Goal: Information Seeking & Learning: Check status

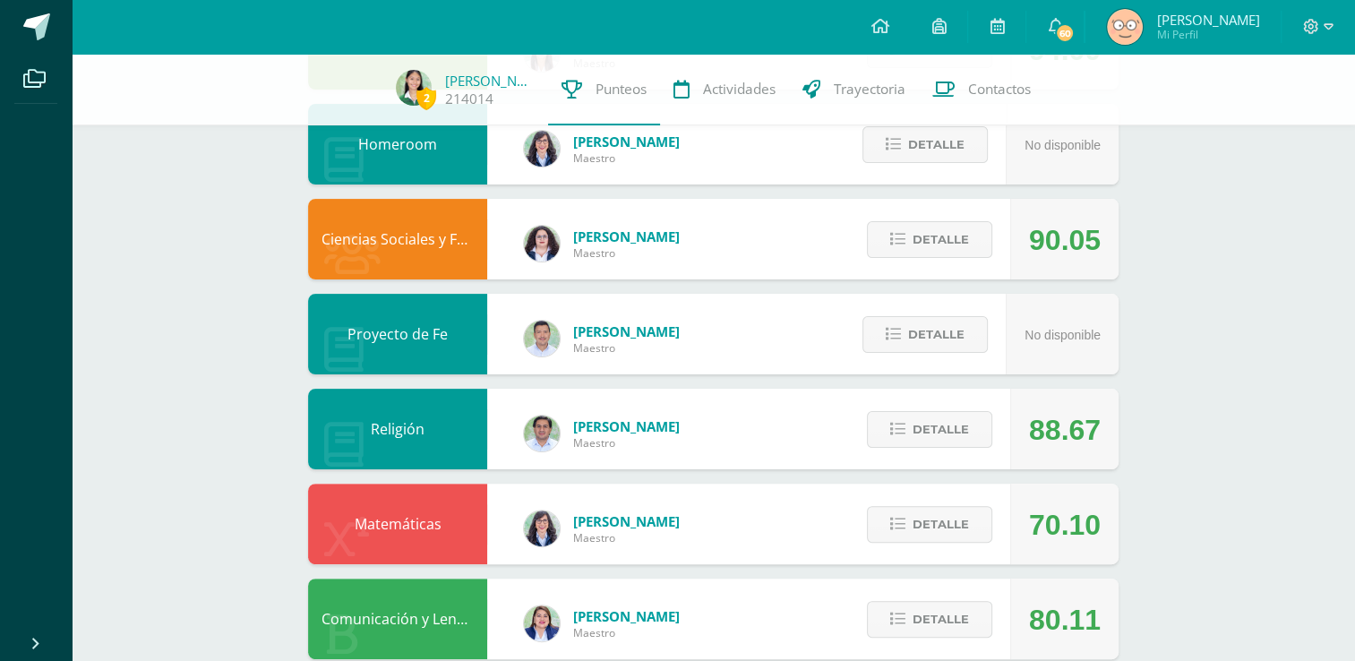
scroll to position [367, 0]
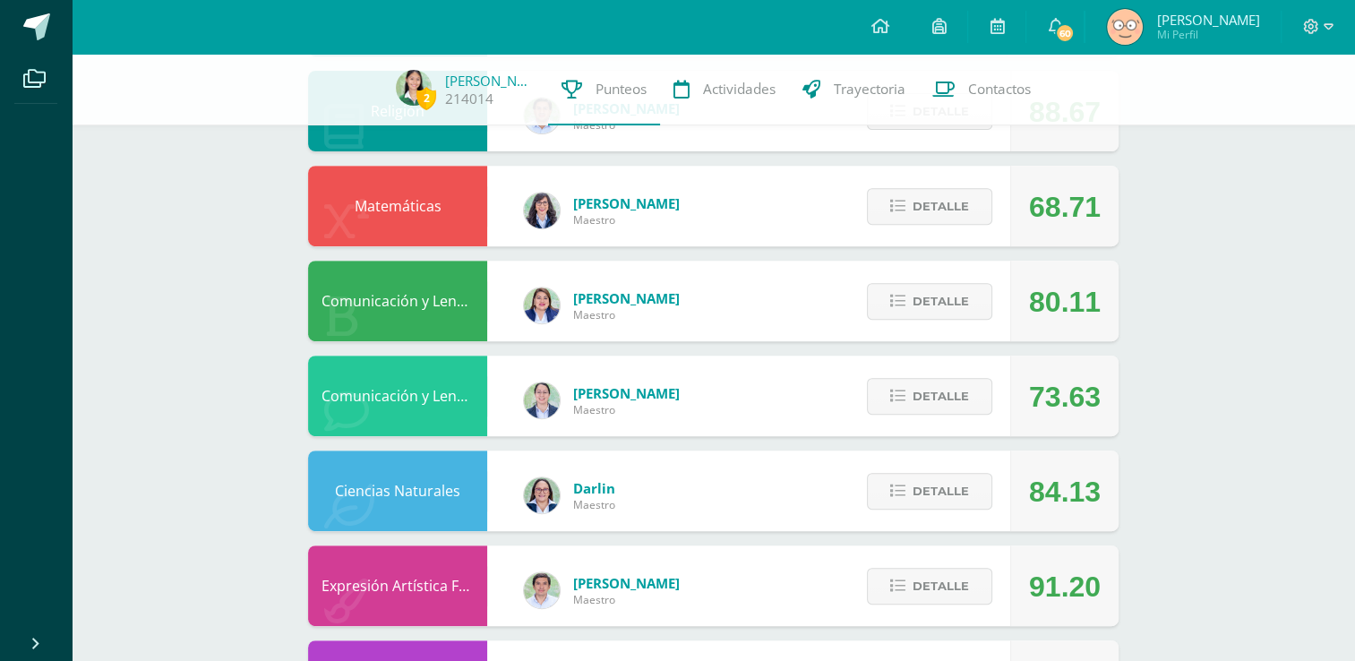
scroll to position [726, 0]
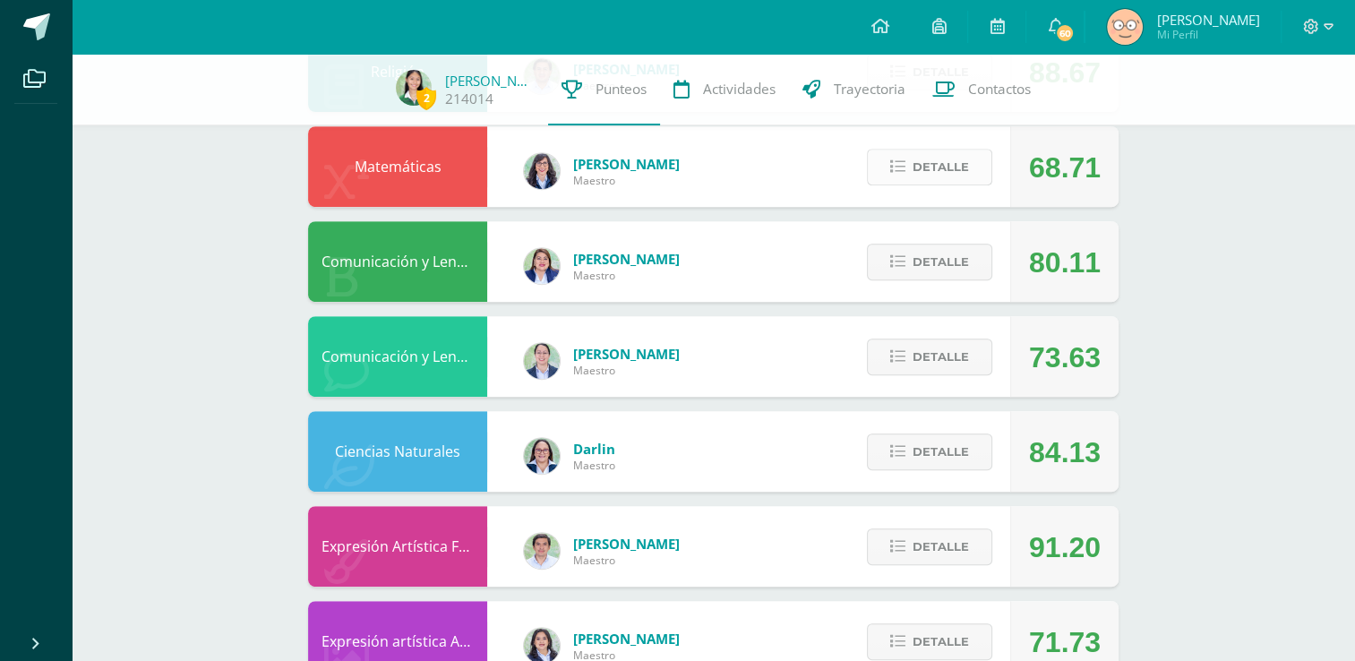
click at [922, 163] on span "Detalle" at bounding box center [941, 166] width 56 height 33
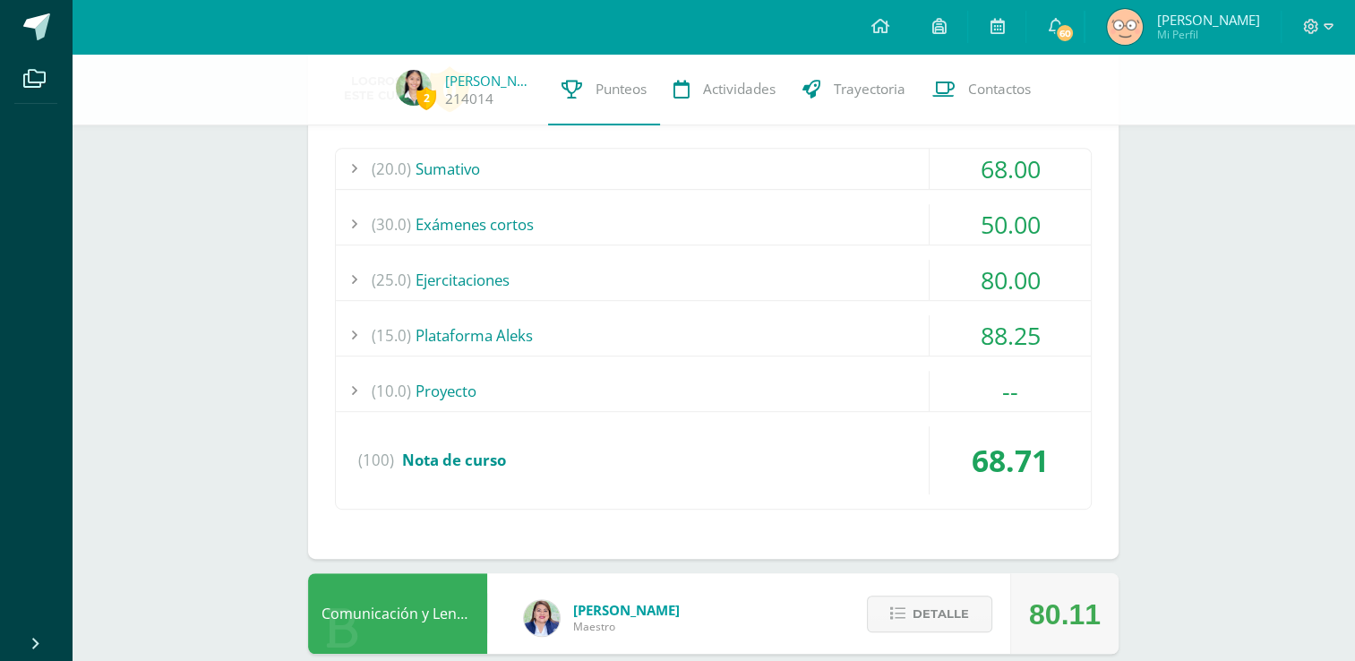
scroll to position [884, 0]
click at [615, 181] on div "(20.0) [GEOGRAPHIC_DATA]" at bounding box center [713, 170] width 755 height 40
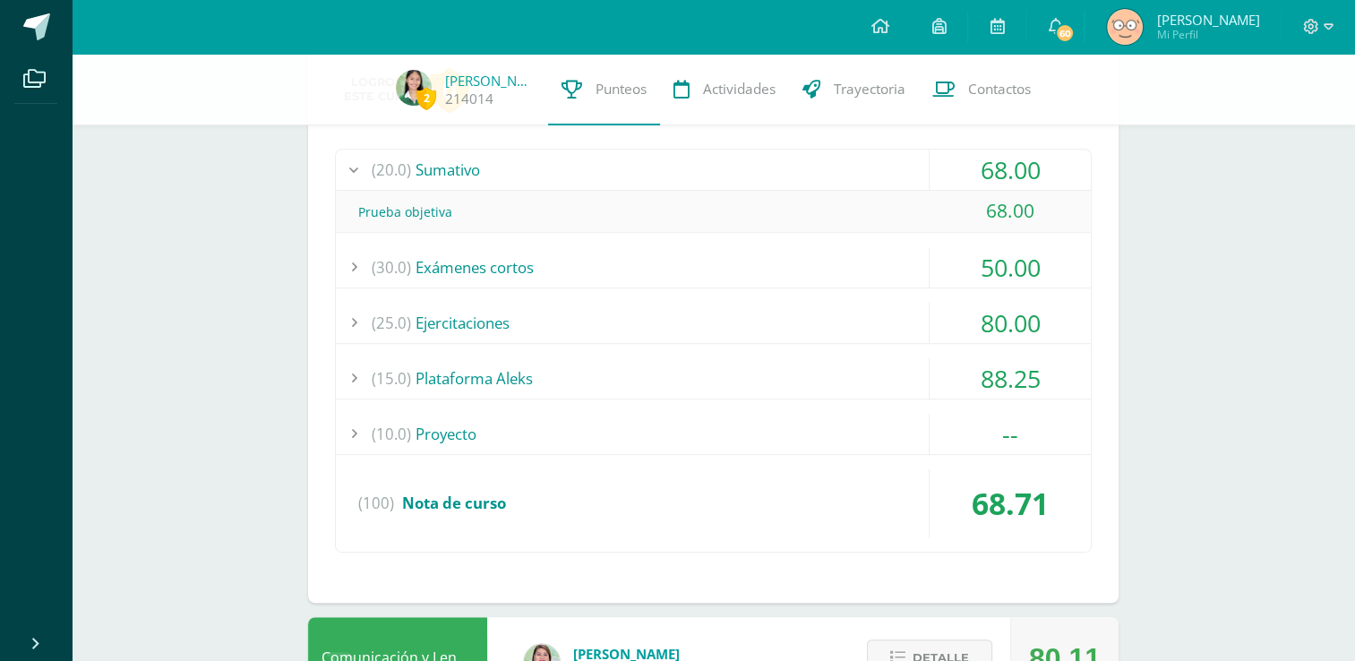
click at [615, 181] on div "(20.0) [GEOGRAPHIC_DATA]" at bounding box center [713, 170] width 755 height 40
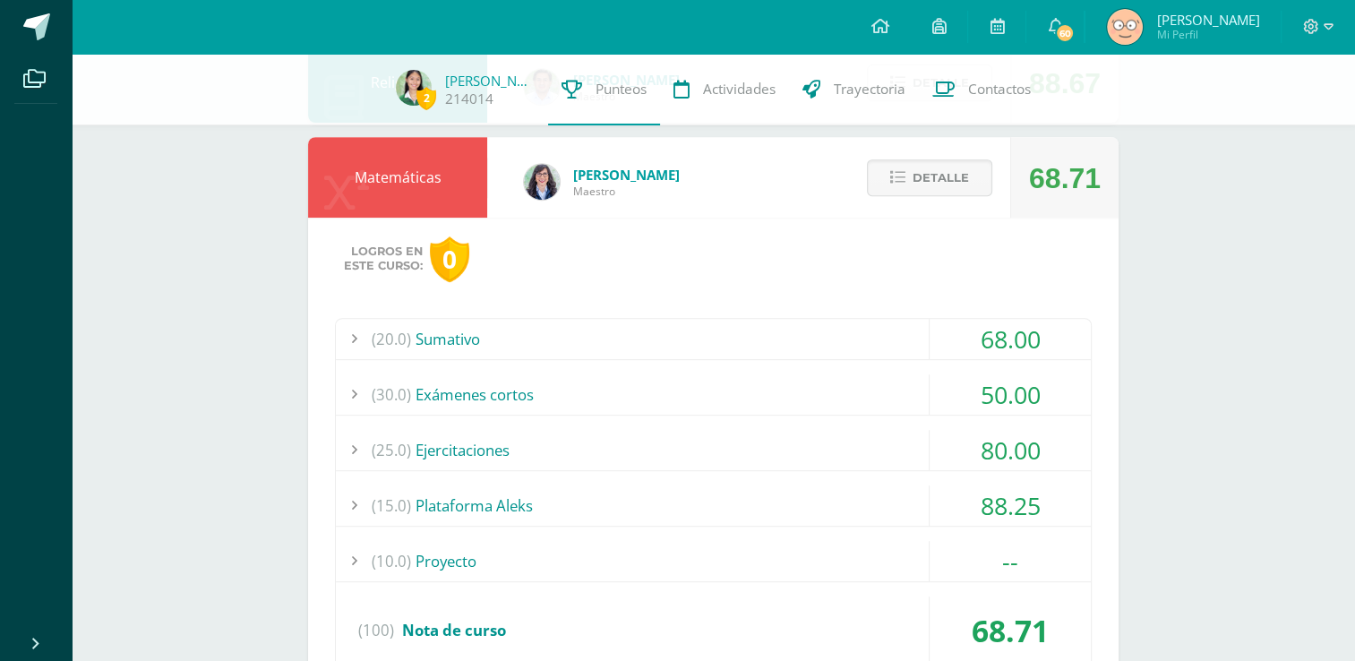
scroll to position [716, 0]
click at [965, 177] on span "Detalle" at bounding box center [941, 176] width 56 height 33
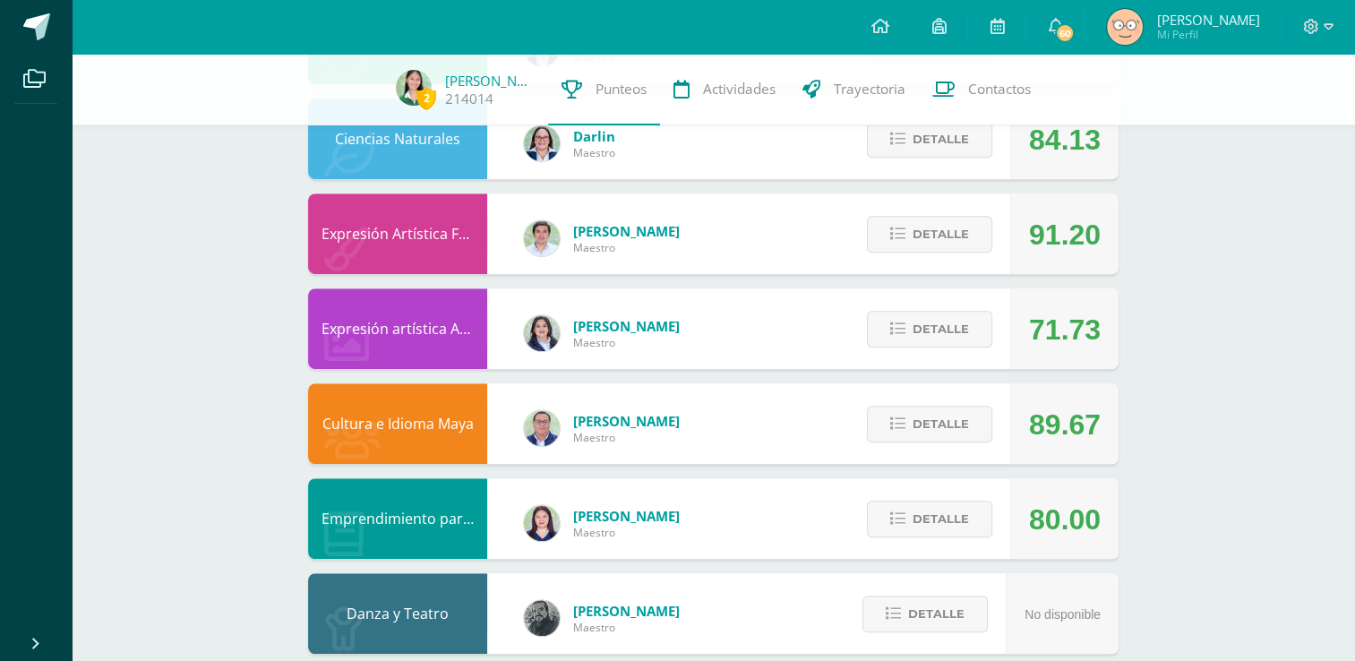
scroll to position [1067, 0]
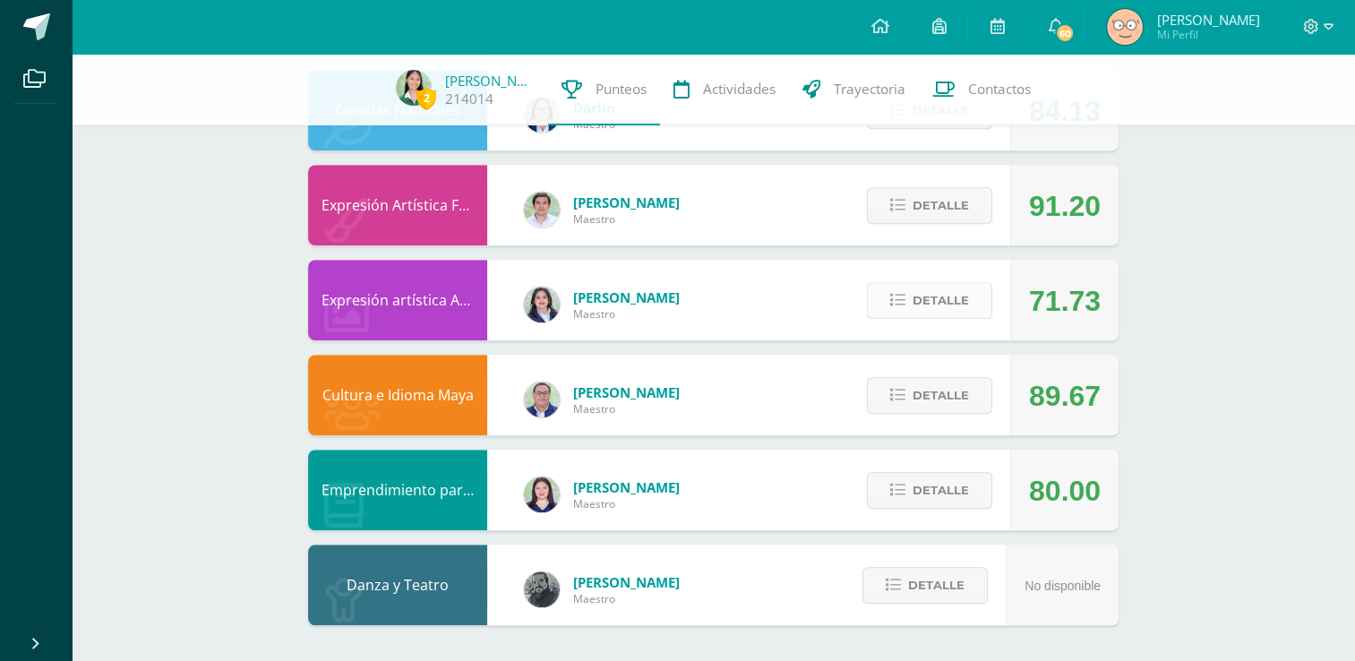
click at [940, 293] on span "Detalle" at bounding box center [941, 300] width 56 height 33
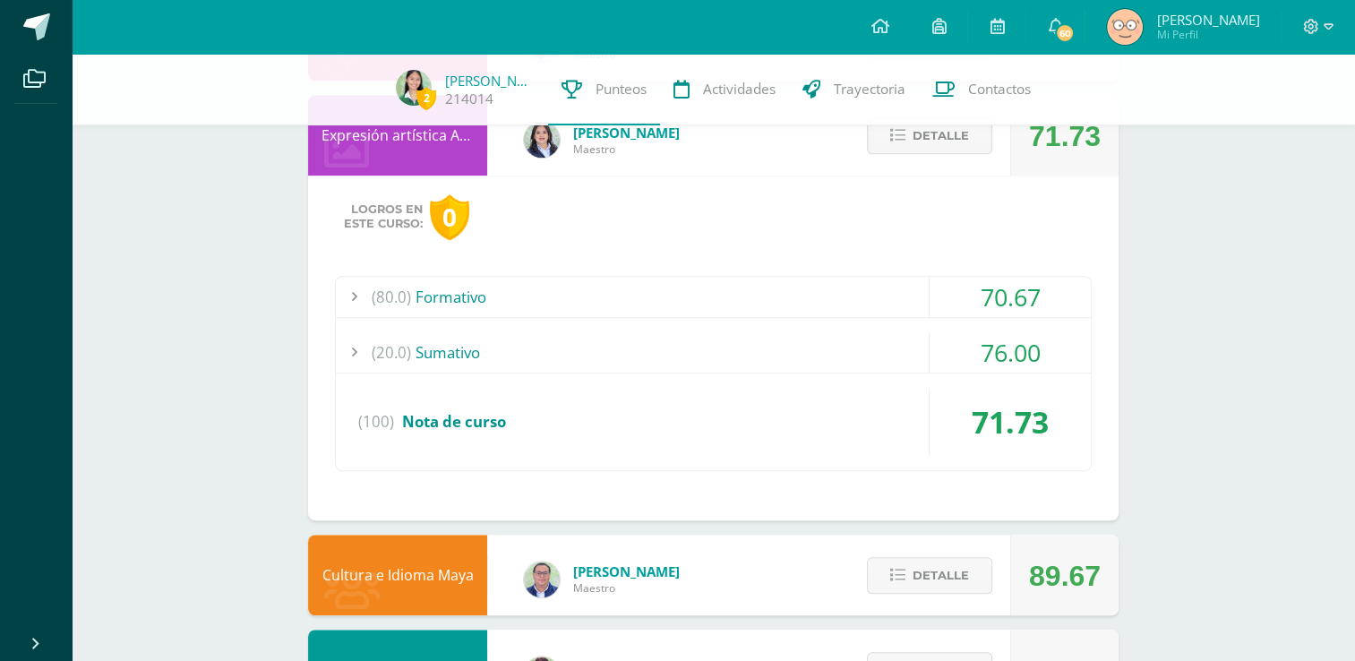
scroll to position [1234, 0]
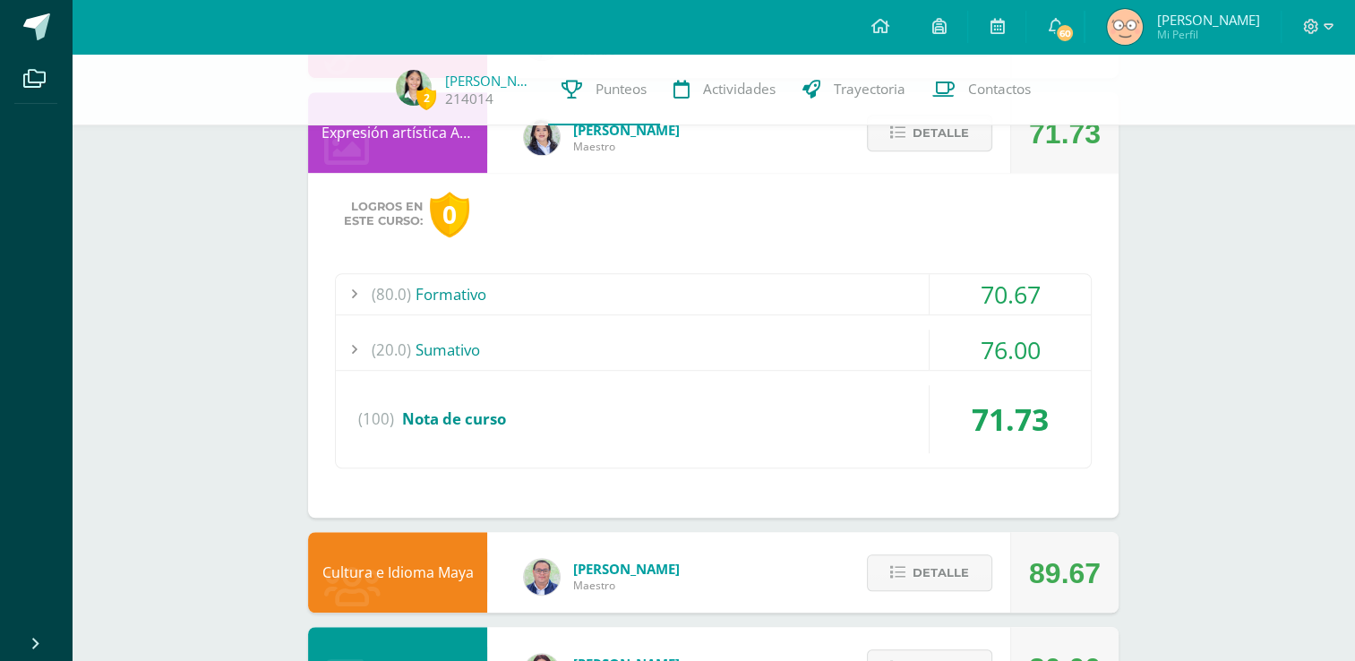
click at [627, 299] on div "(80.0) Formativo" at bounding box center [713, 294] width 755 height 40
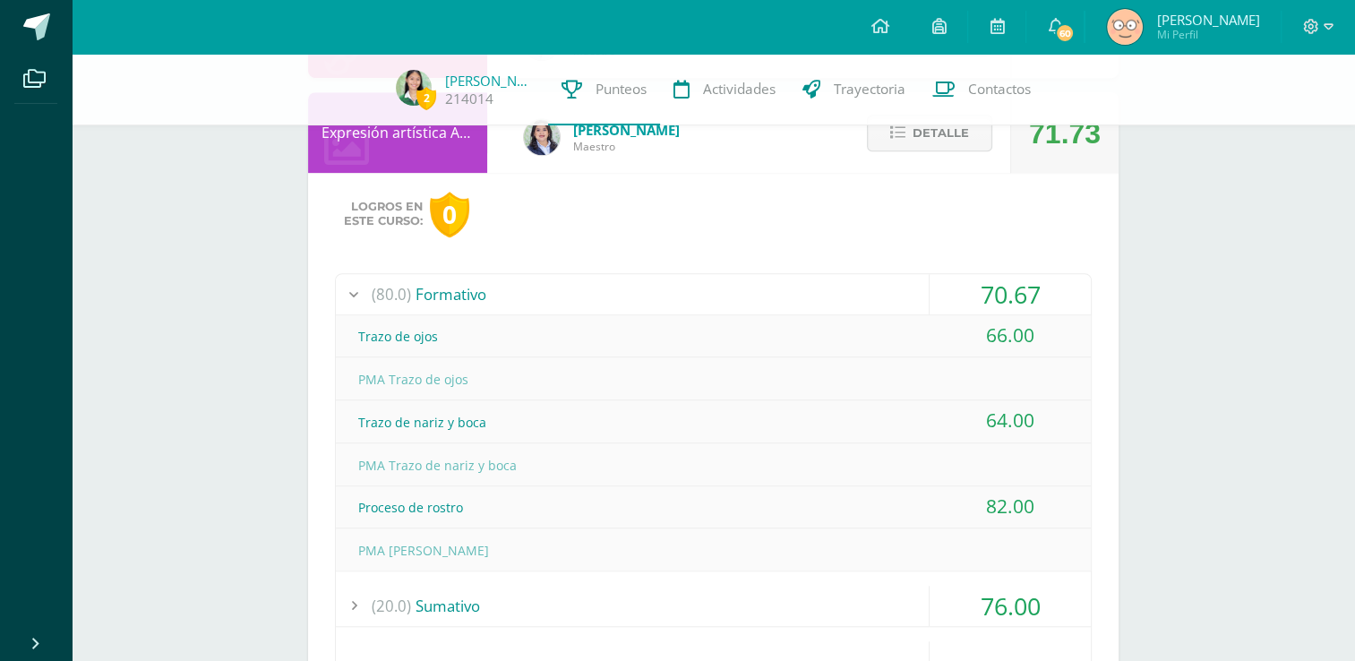
click at [627, 299] on div "(80.0) Formativo" at bounding box center [713, 294] width 755 height 40
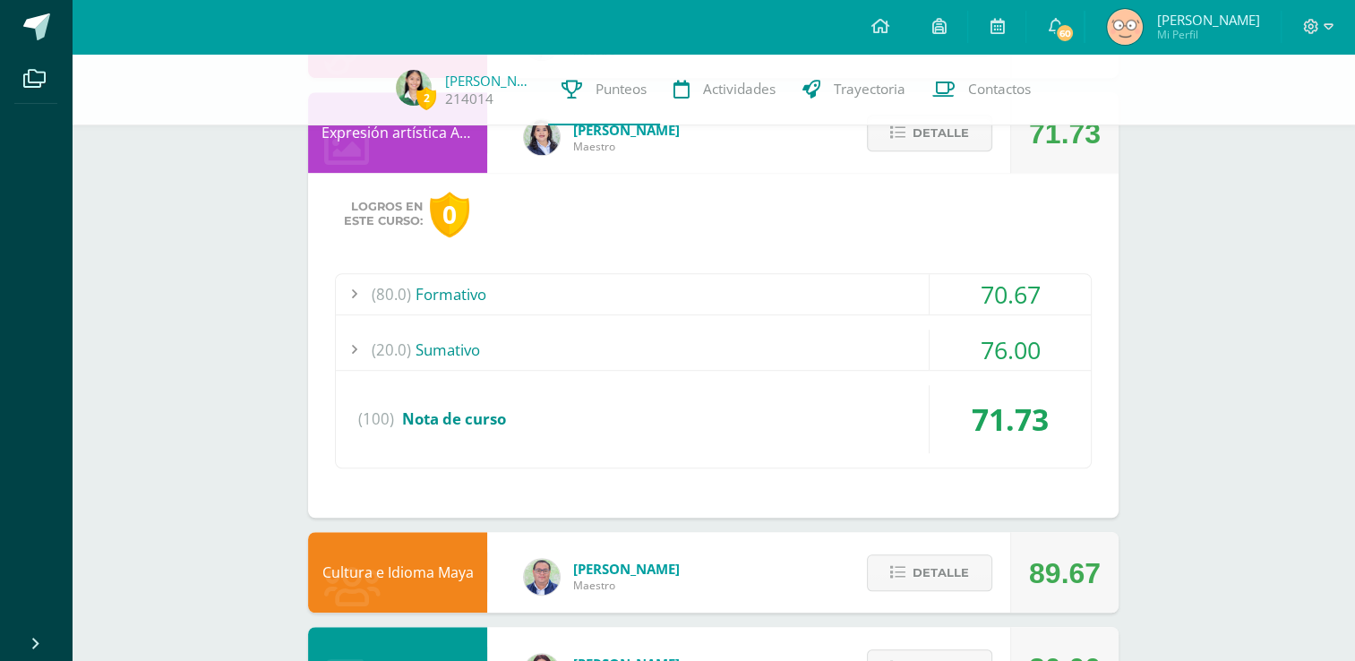
click at [626, 352] on div "(20.0) [GEOGRAPHIC_DATA]" at bounding box center [713, 350] width 755 height 40
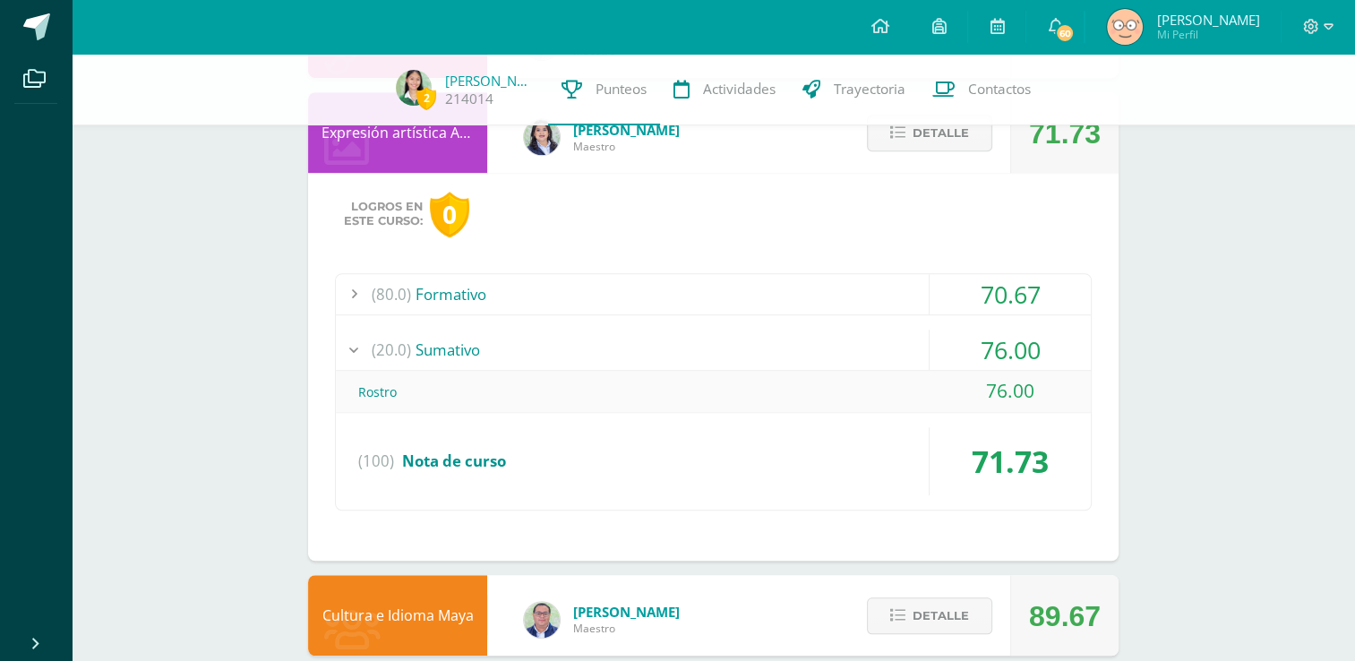
click at [626, 352] on div "(20.0) [GEOGRAPHIC_DATA]" at bounding box center [713, 350] width 755 height 40
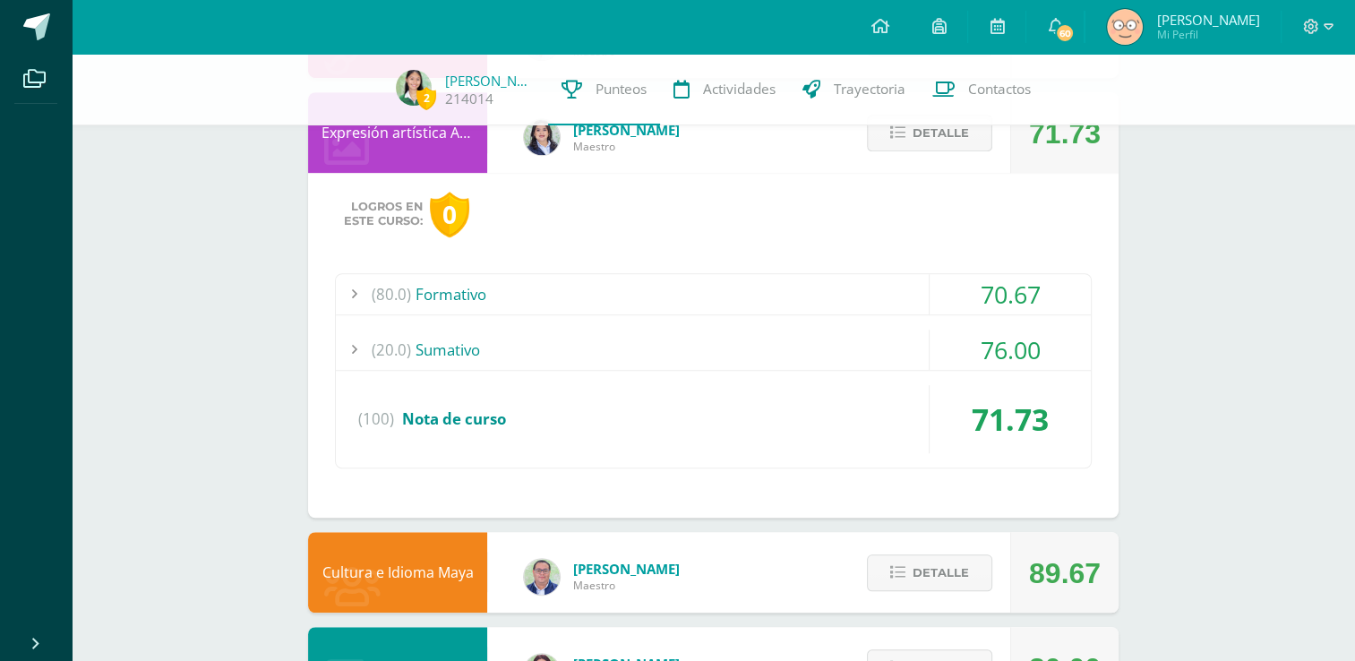
click at [919, 138] on span "Detalle" at bounding box center [941, 132] width 56 height 33
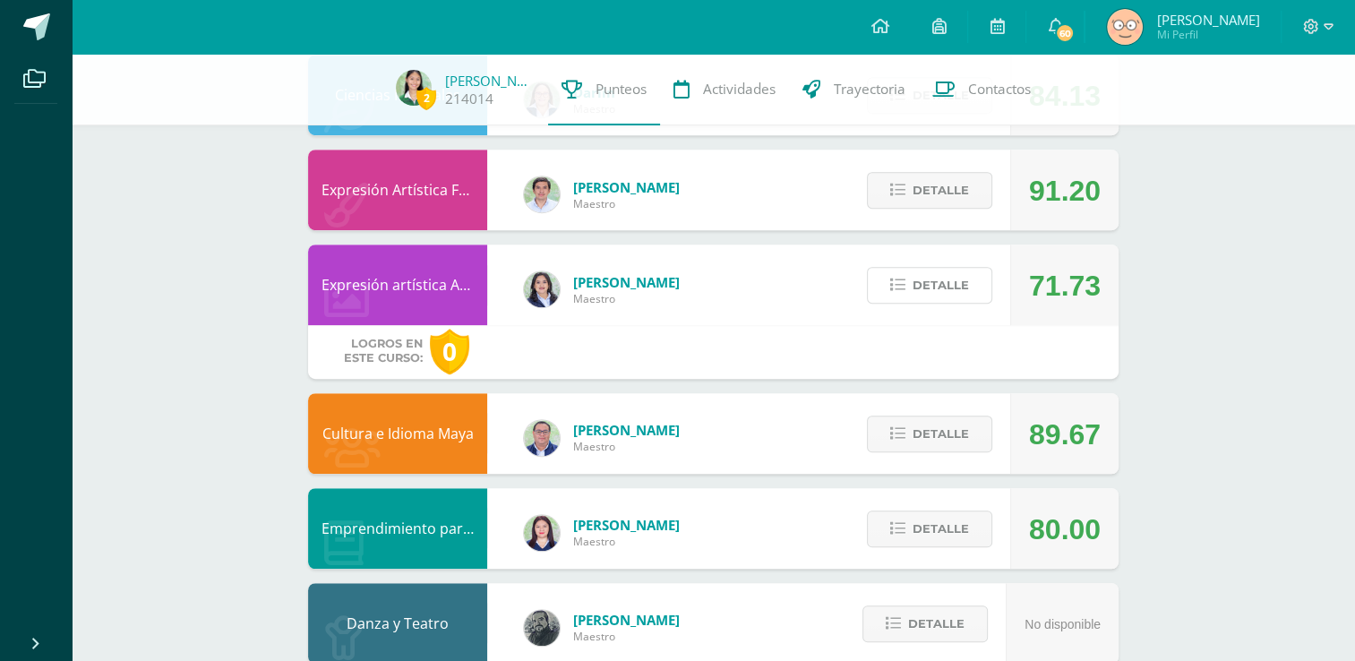
scroll to position [1067, 0]
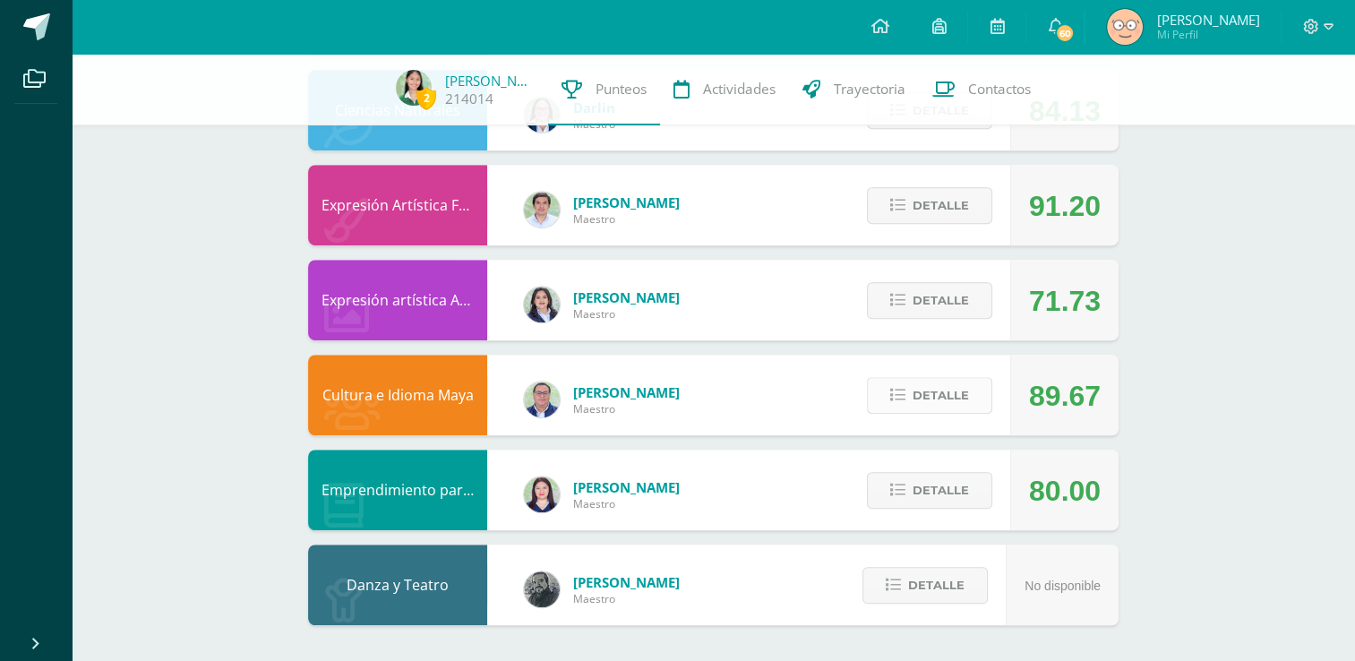
click at [904, 403] on icon at bounding box center [897, 395] width 15 height 15
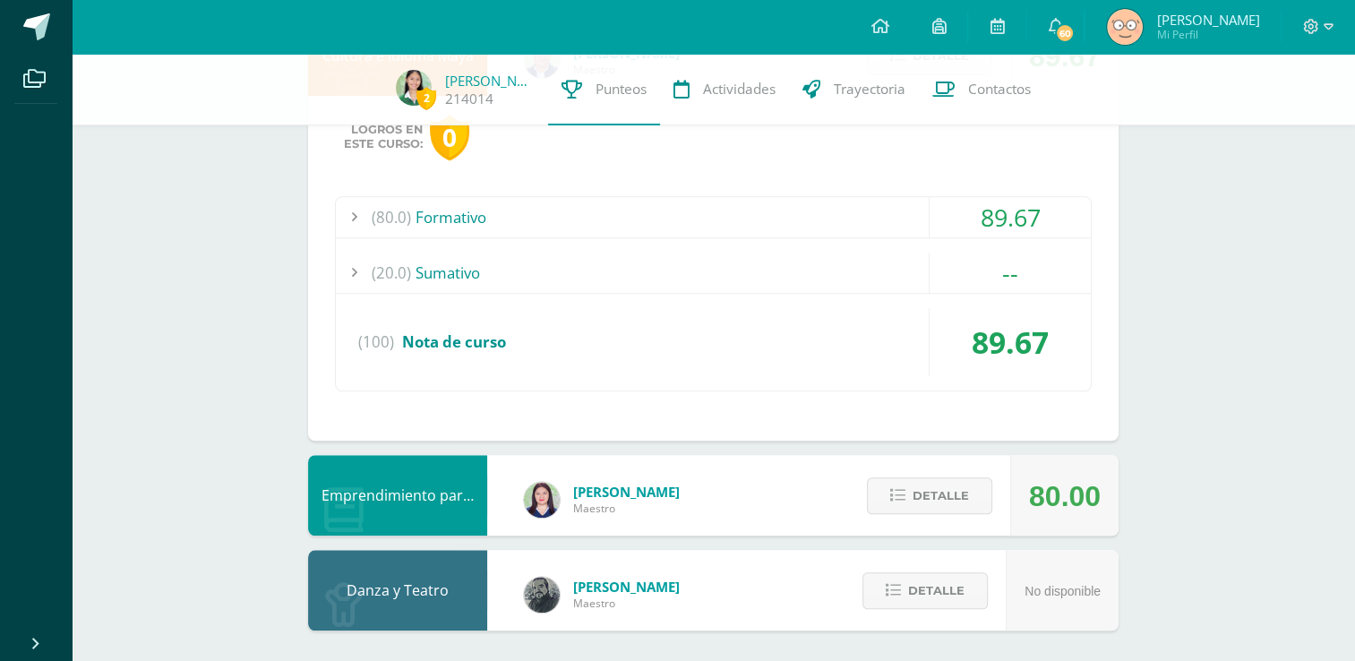
scroll to position [1405, 0]
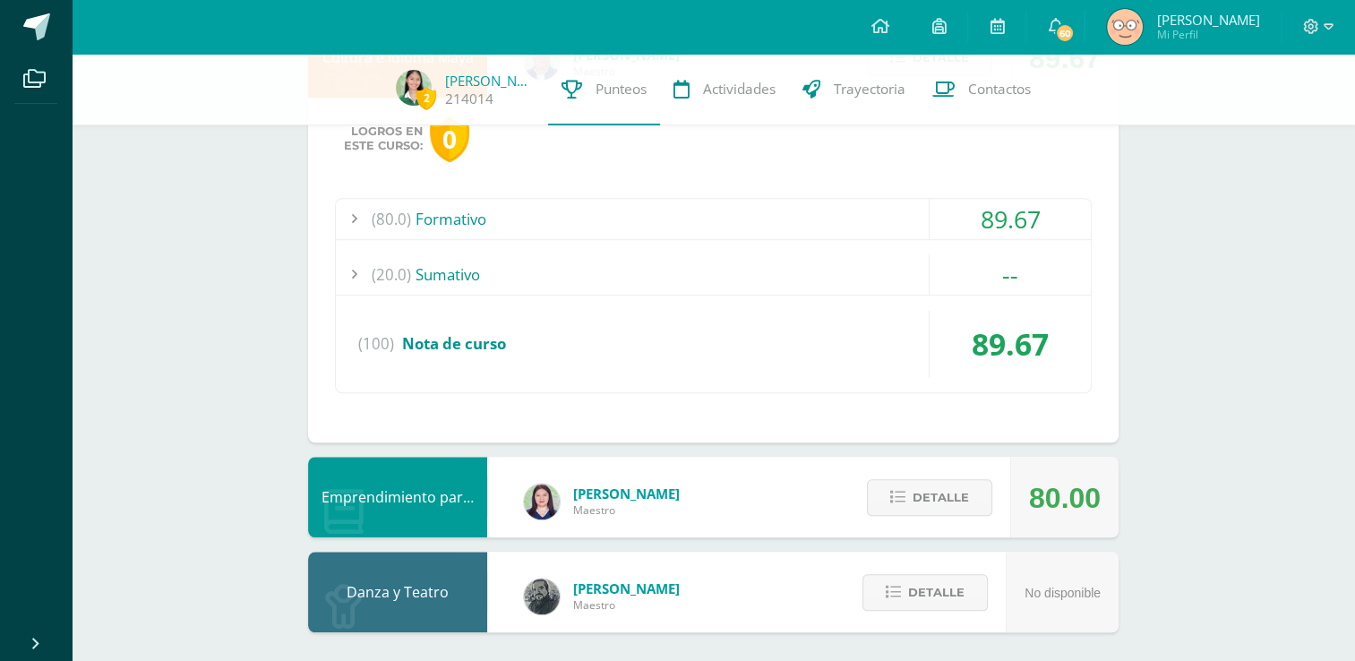
click at [582, 224] on div "(80.0) Formativo" at bounding box center [713, 219] width 755 height 40
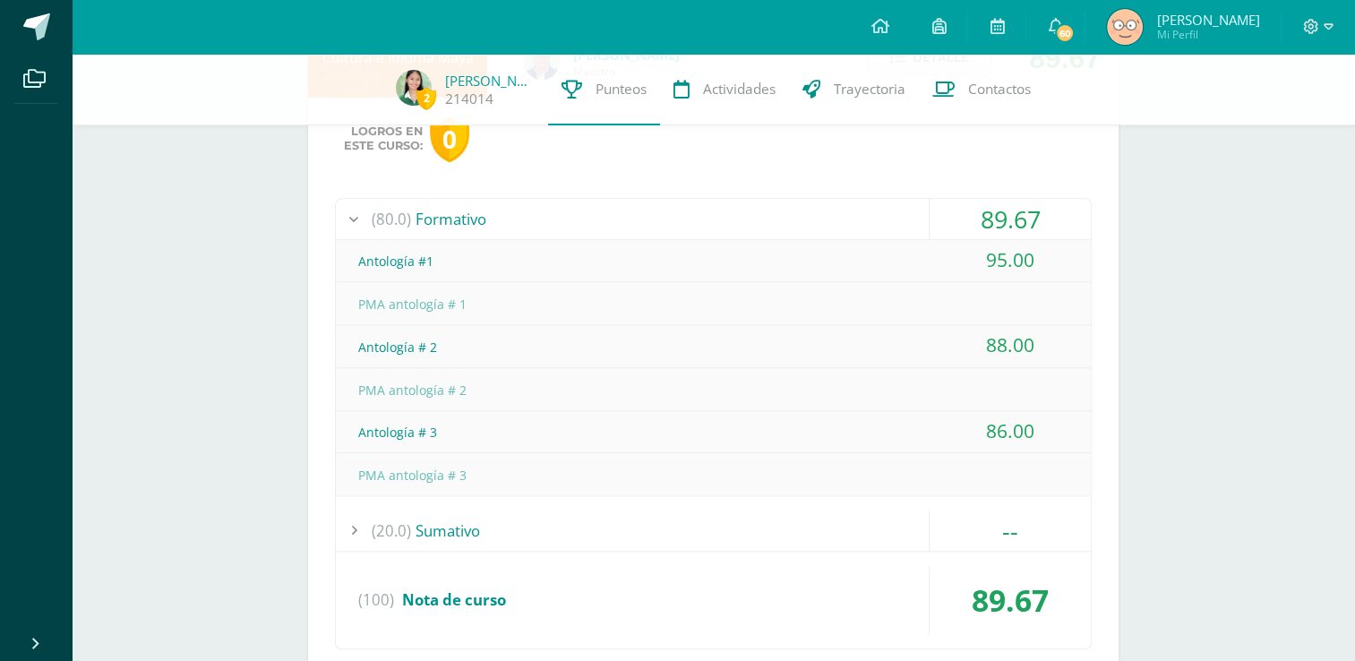
click at [582, 224] on div "(80.0) Formativo" at bounding box center [713, 219] width 755 height 40
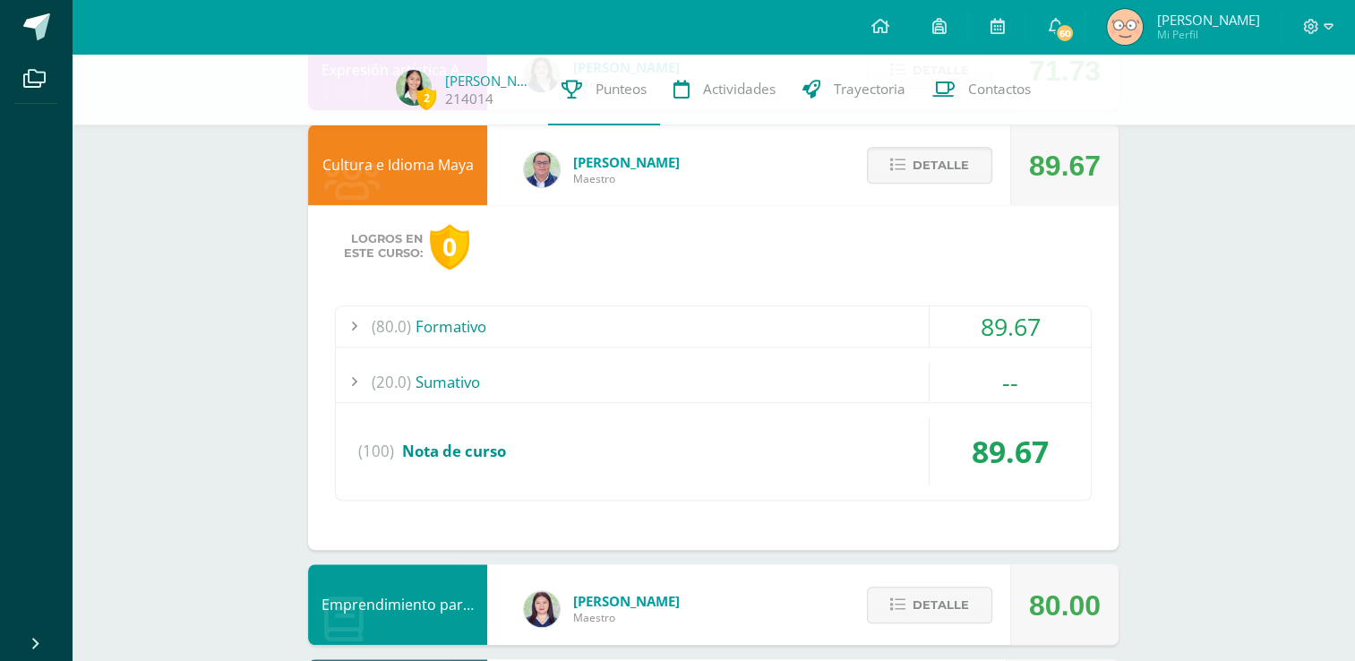
scroll to position [1272, 0]
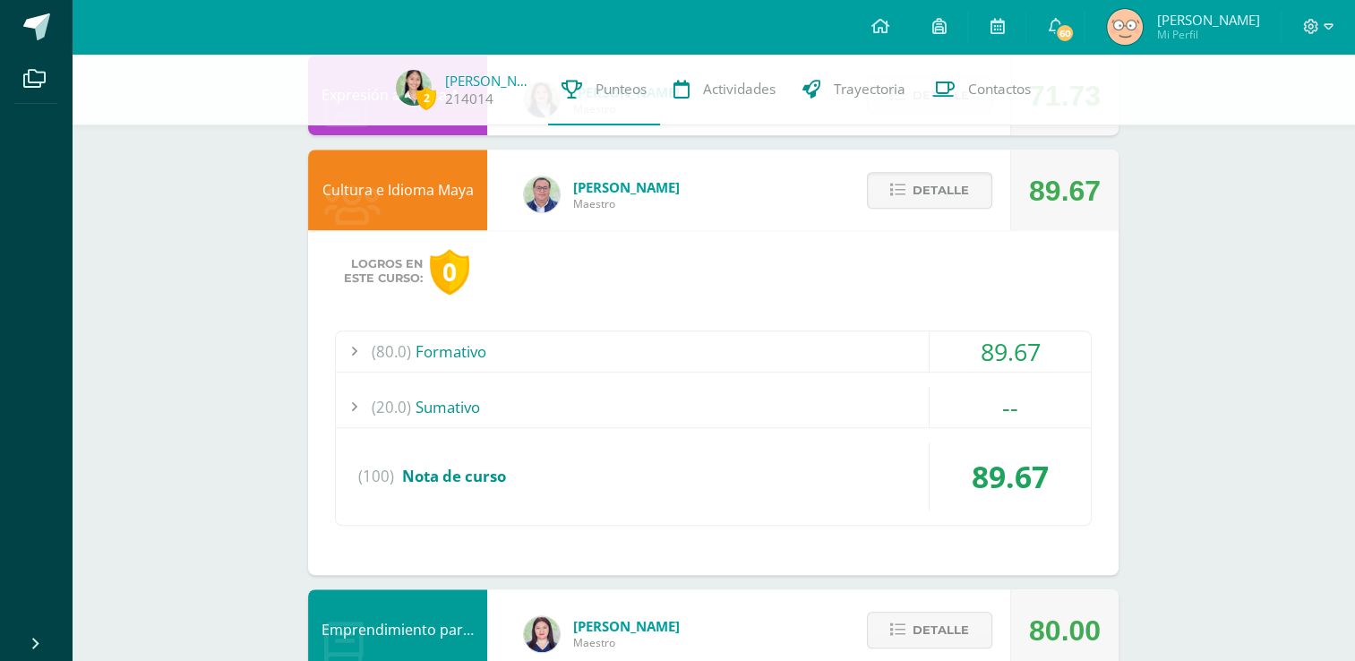
click at [944, 160] on div "Detalle" at bounding box center [925, 190] width 170 height 81
click at [929, 188] on span "Detalle" at bounding box center [941, 190] width 56 height 33
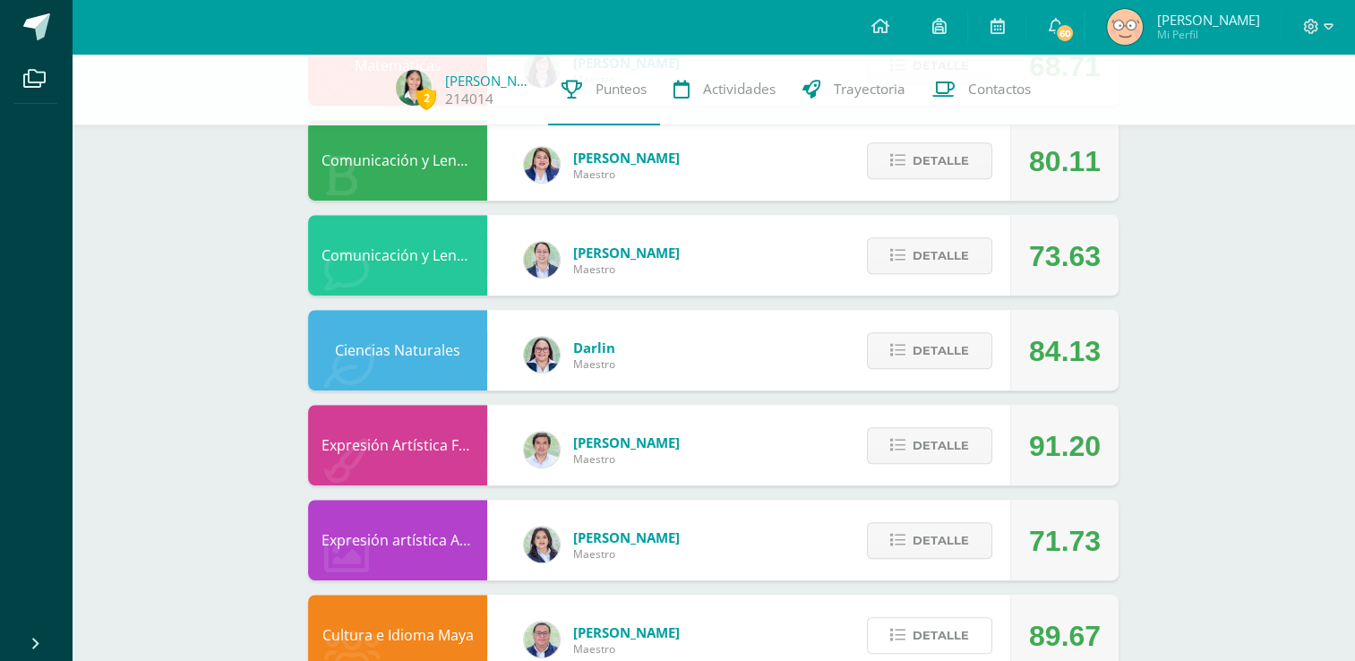
scroll to position [769, 0]
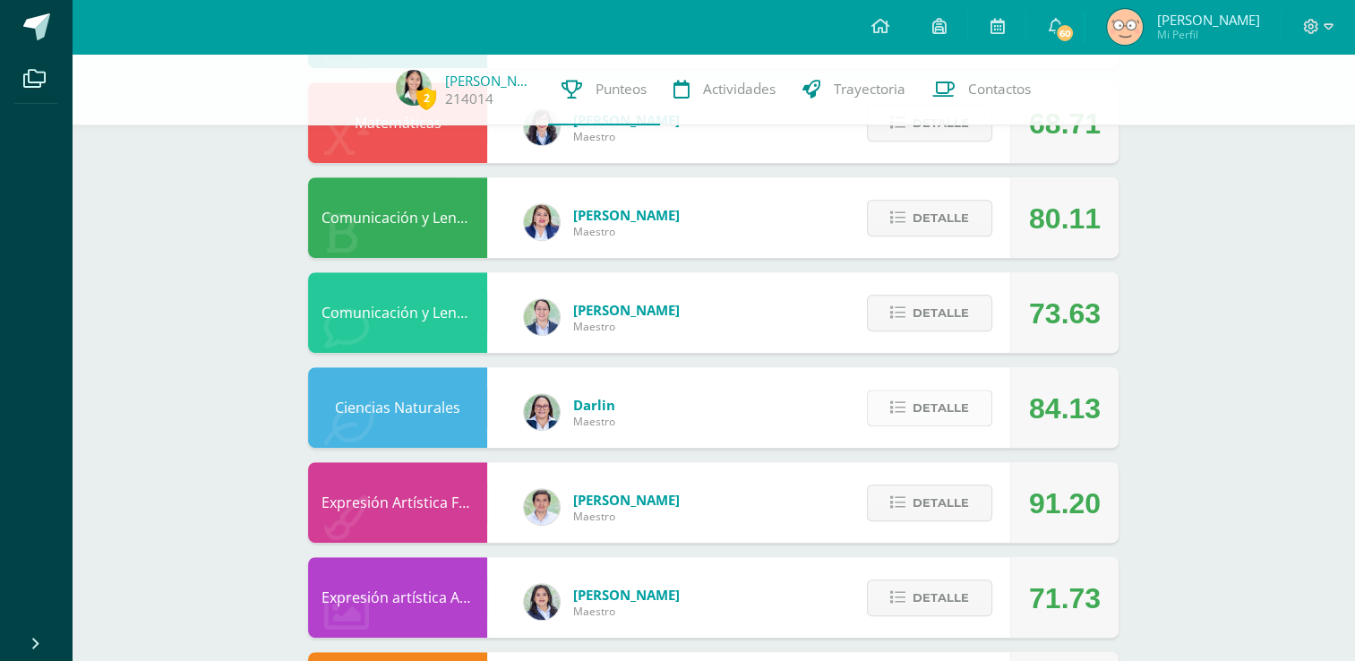
click at [935, 410] on span "Detalle" at bounding box center [941, 407] width 56 height 33
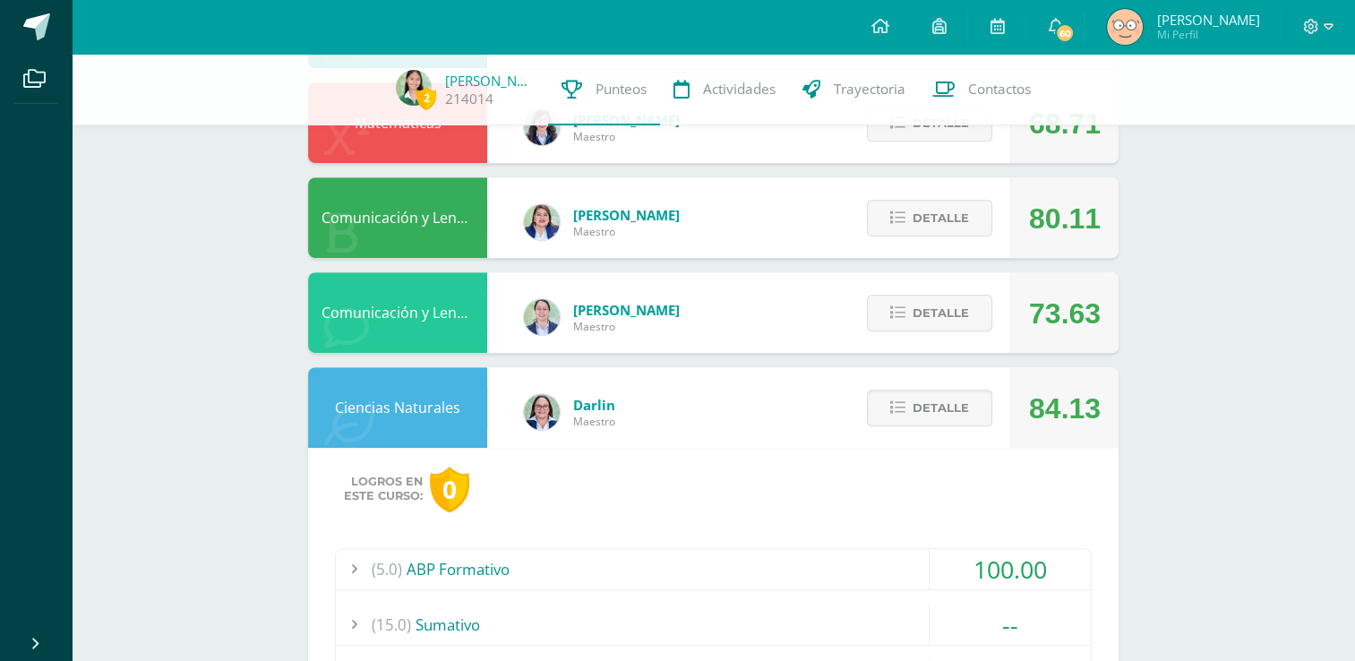
scroll to position [1070, 0]
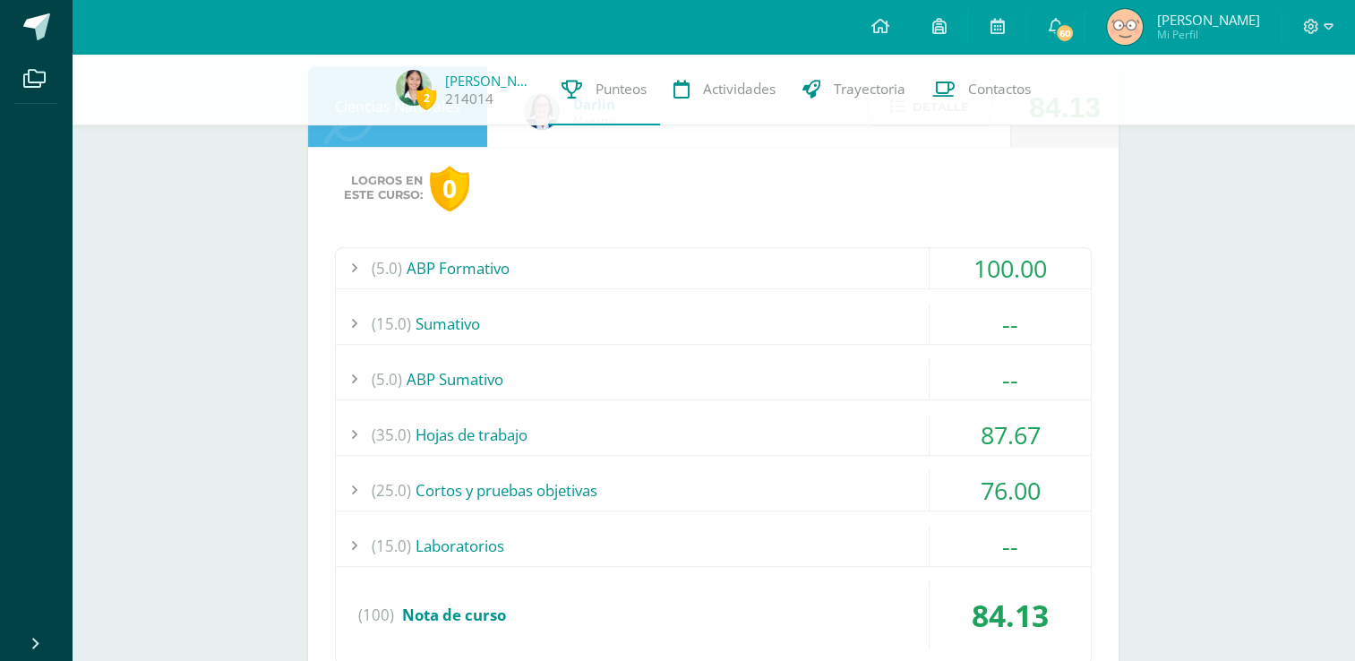
click at [591, 314] on div "(15.0) [GEOGRAPHIC_DATA]" at bounding box center [713, 324] width 755 height 40
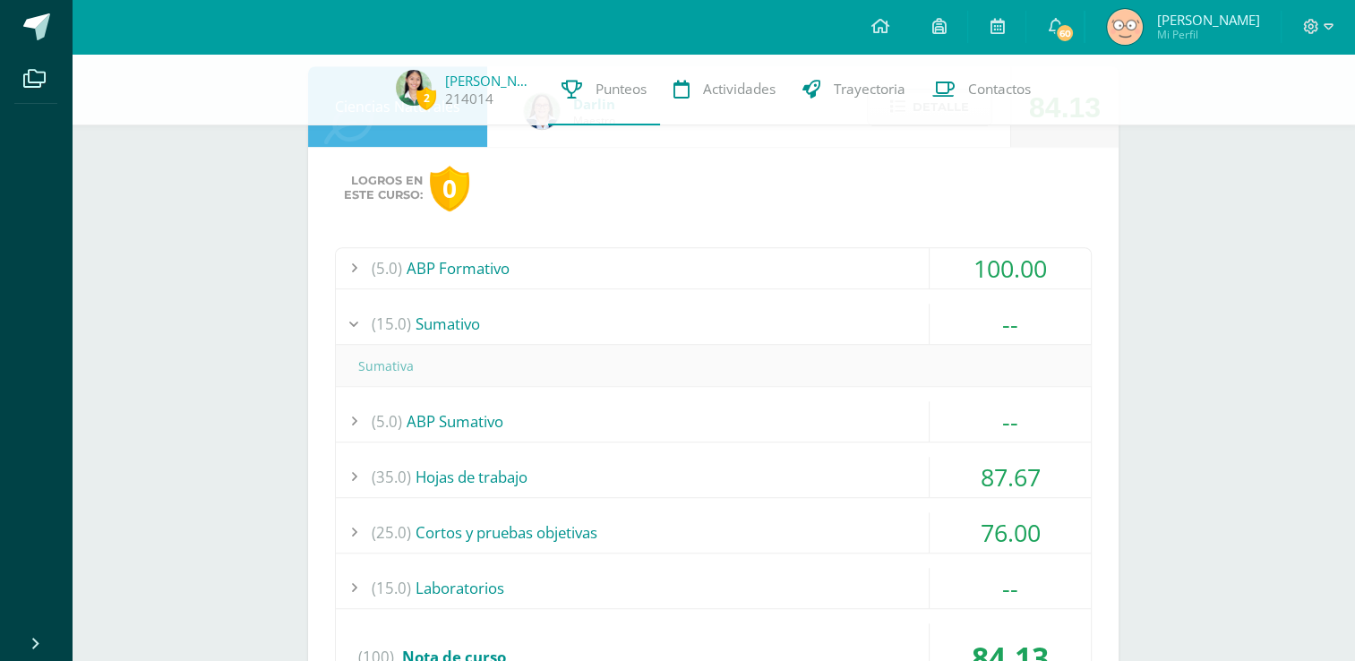
click at [591, 314] on div "(15.0) [GEOGRAPHIC_DATA]" at bounding box center [713, 324] width 755 height 40
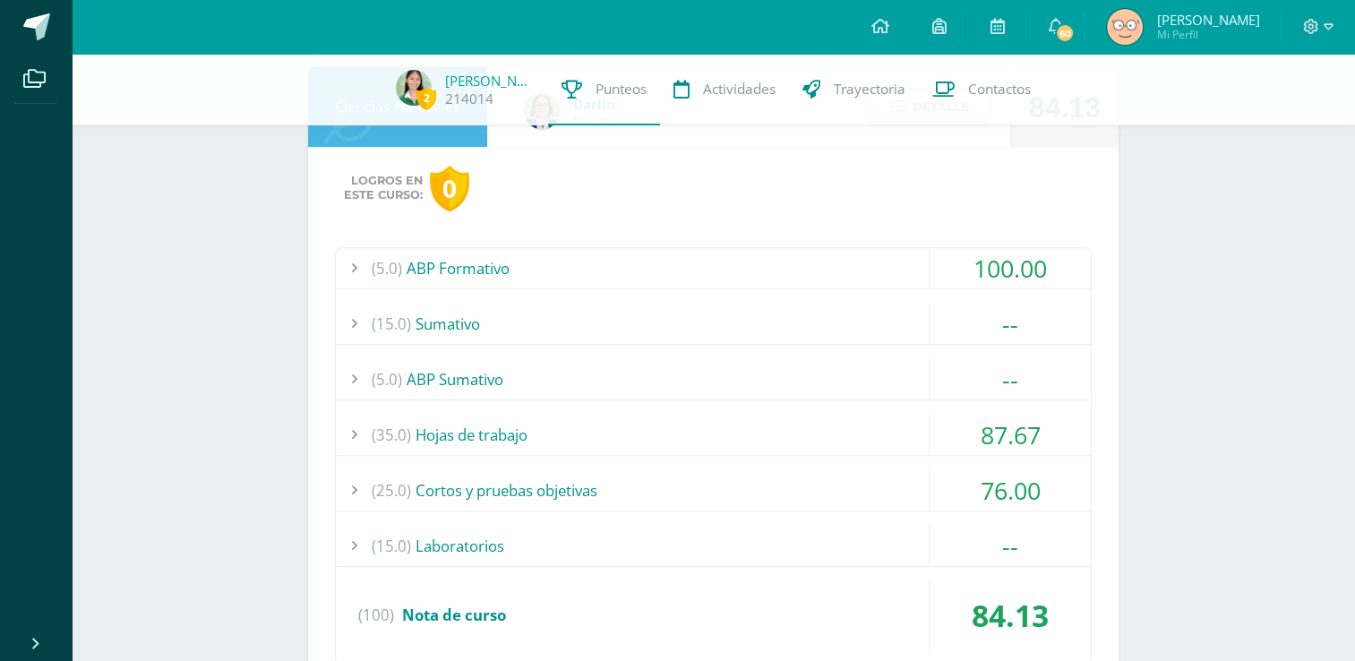
click at [644, 392] on div "(5.0) ABP Sumativo" at bounding box center [713, 379] width 755 height 40
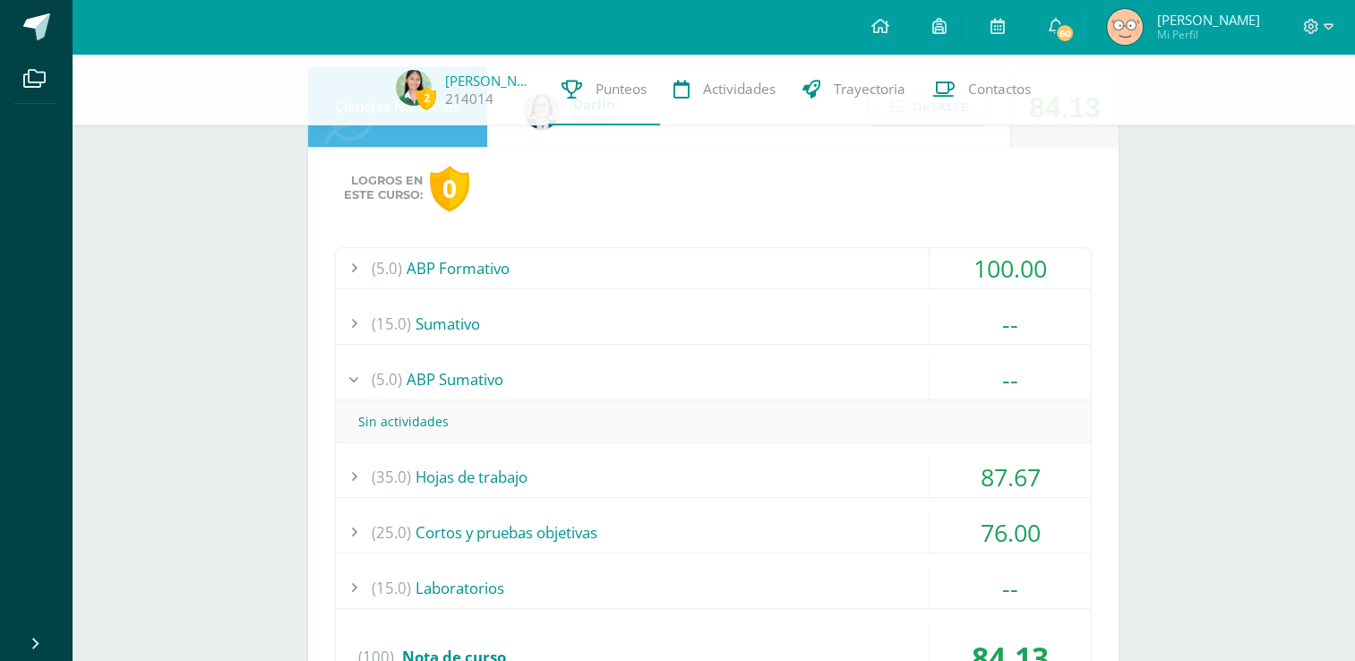
click at [644, 392] on div "(5.0) ABP Sumativo" at bounding box center [713, 379] width 755 height 40
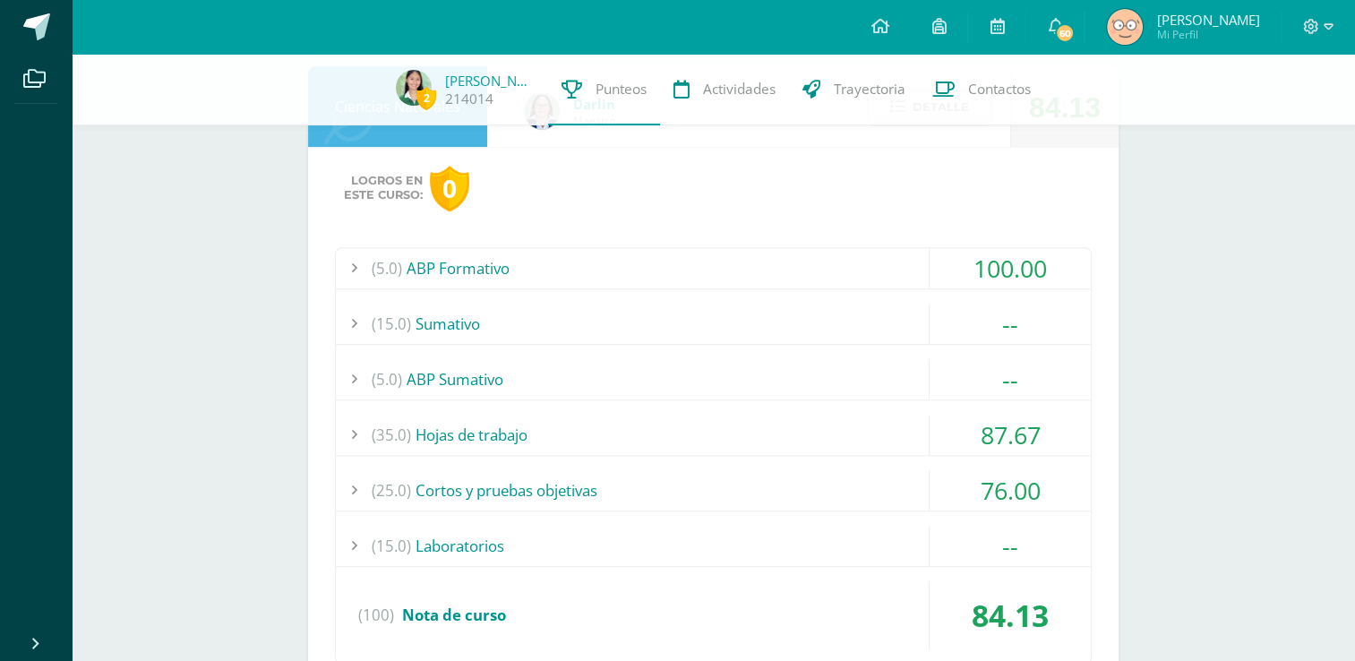
scroll to position [1128, 0]
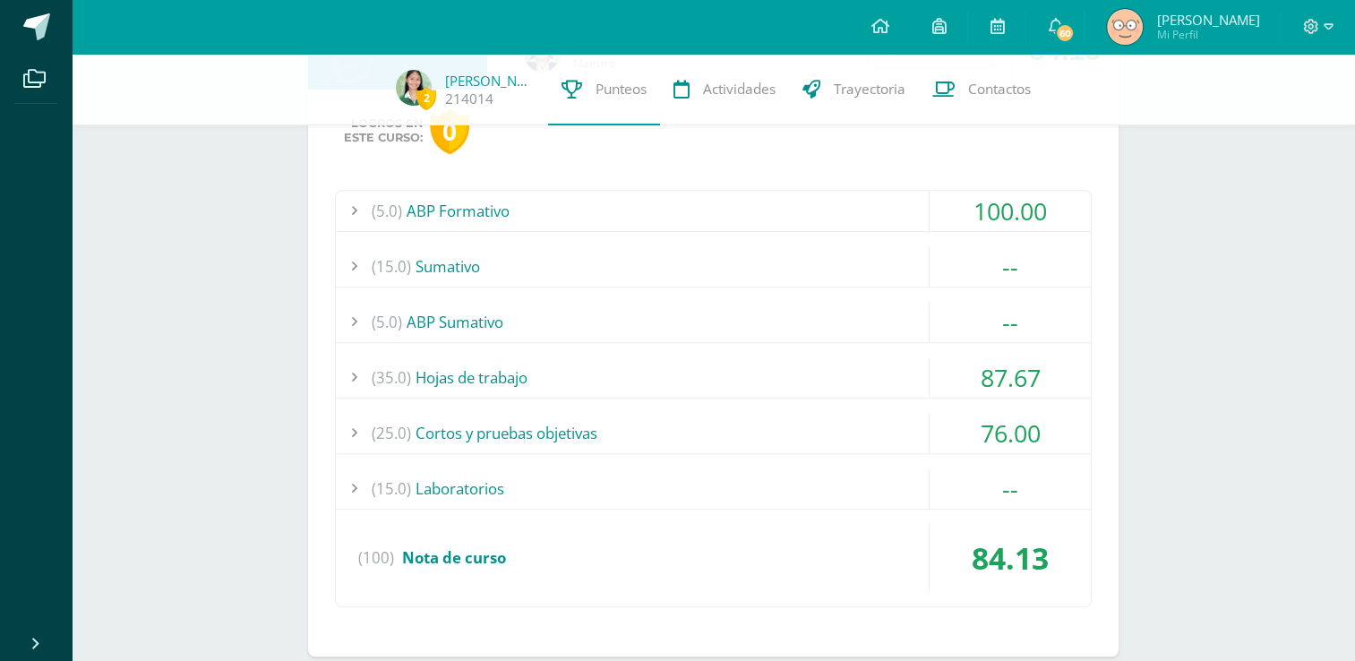
click at [645, 494] on div "(15.0) Laboratorios" at bounding box center [713, 488] width 755 height 40
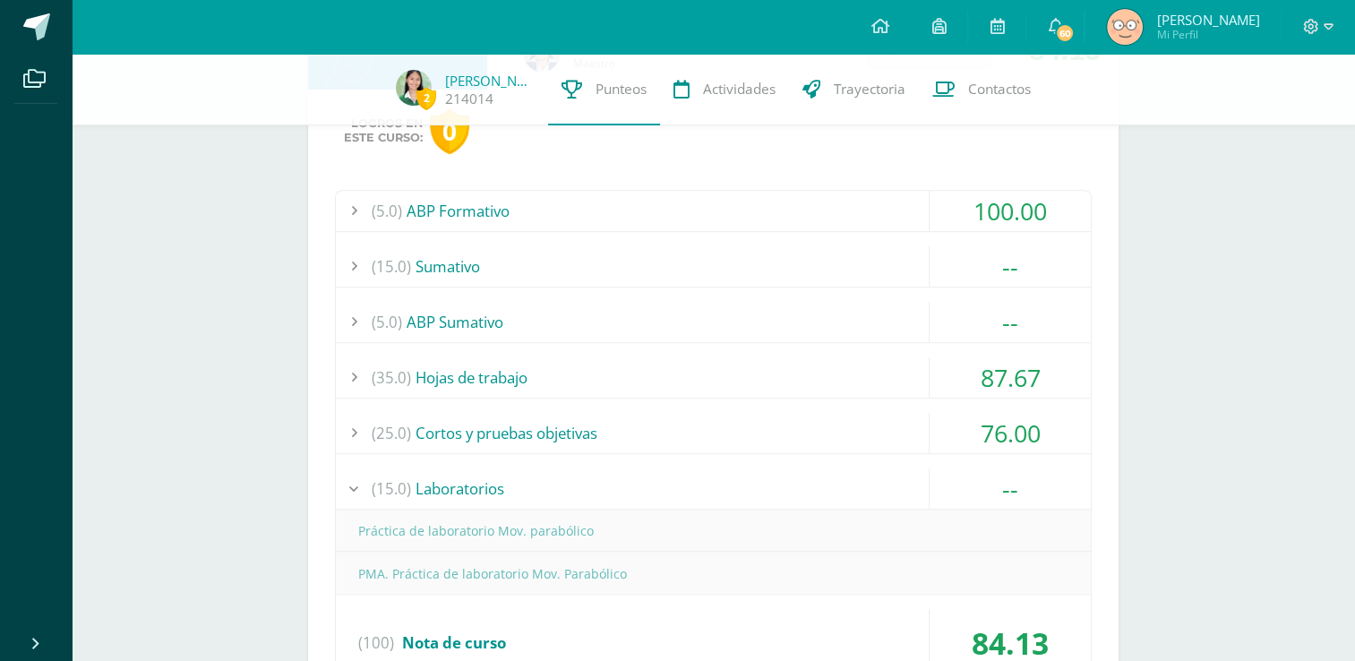
click at [648, 493] on div "(15.0) Laboratorios" at bounding box center [713, 488] width 755 height 40
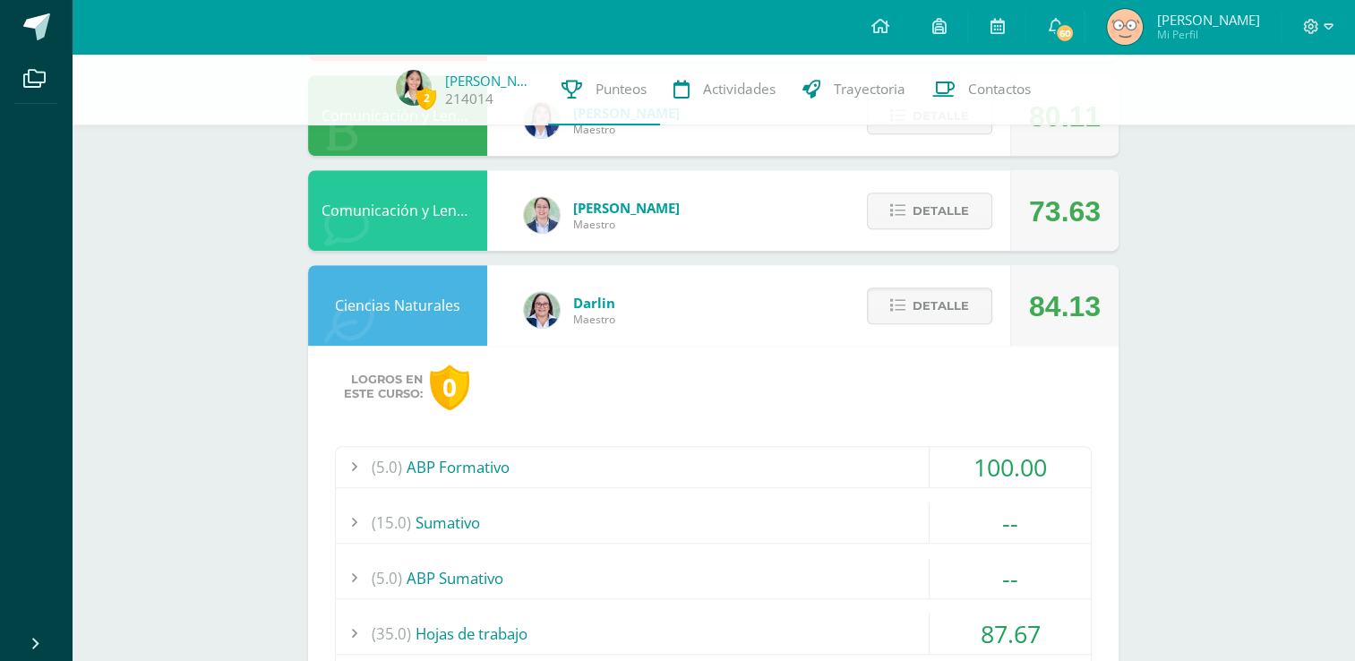
scroll to position [854, 0]
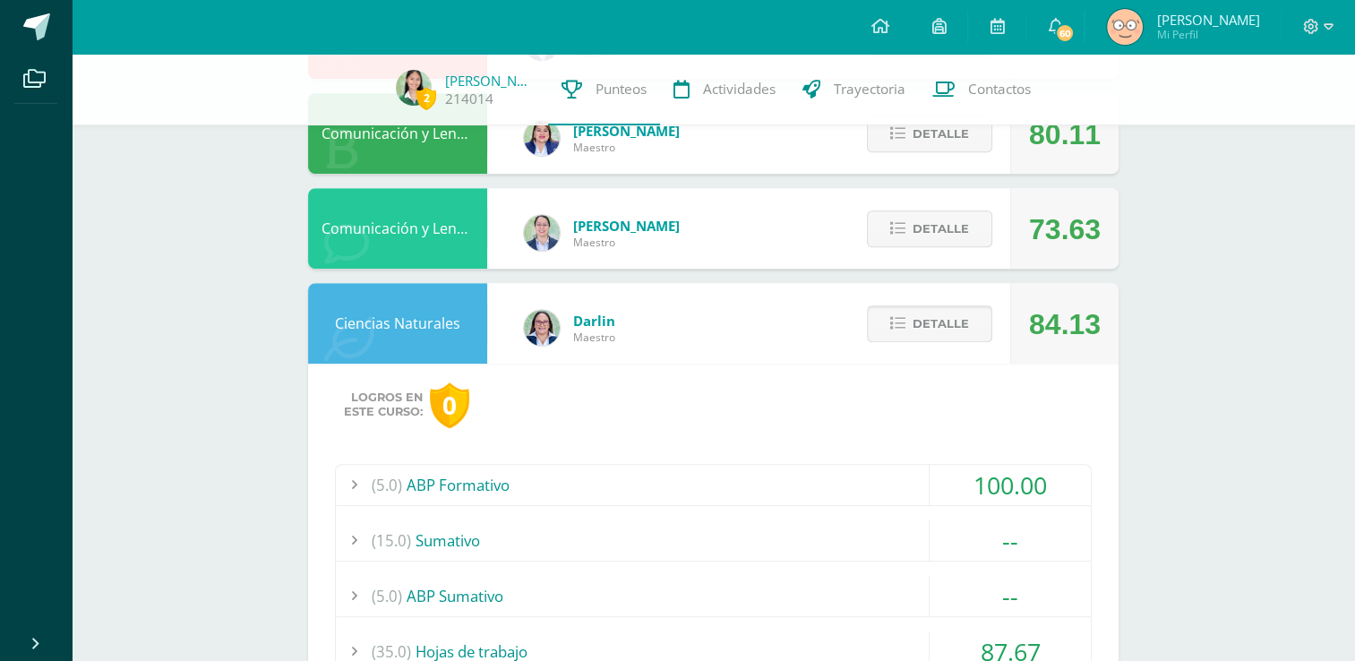
click at [930, 322] on span "Detalle" at bounding box center [941, 323] width 56 height 33
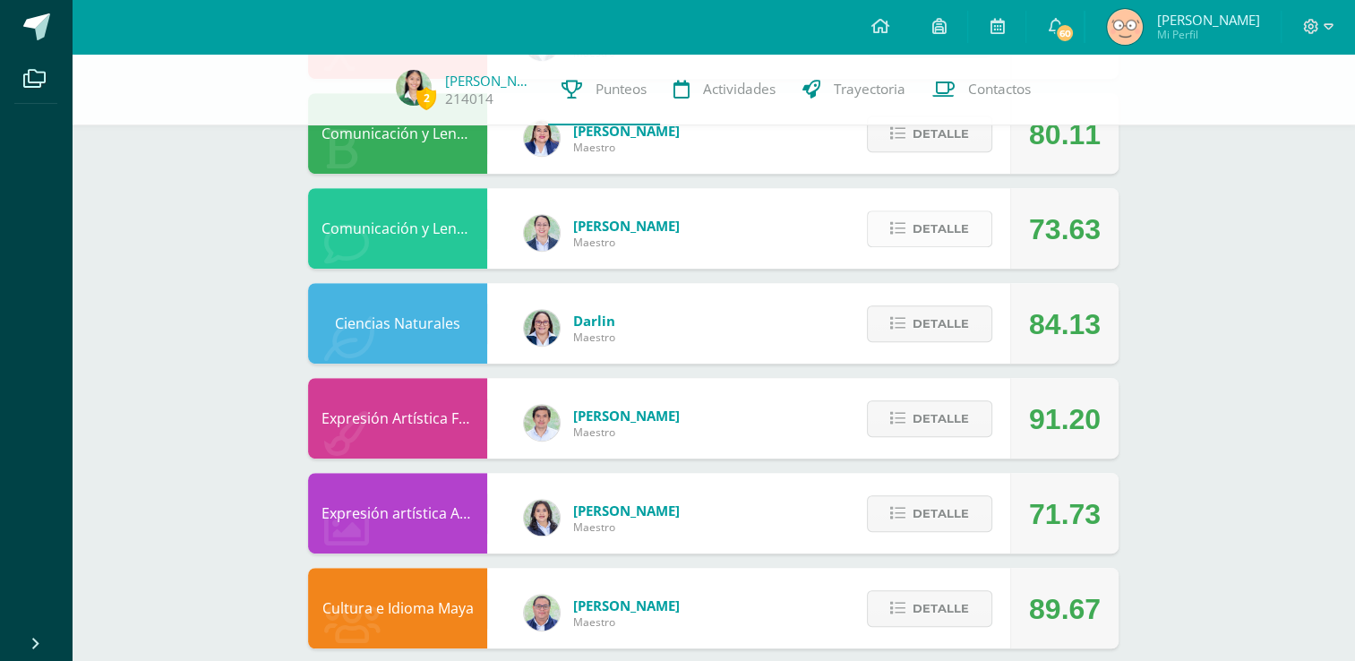
click at [924, 235] on span "Detalle" at bounding box center [941, 228] width 56 height 33
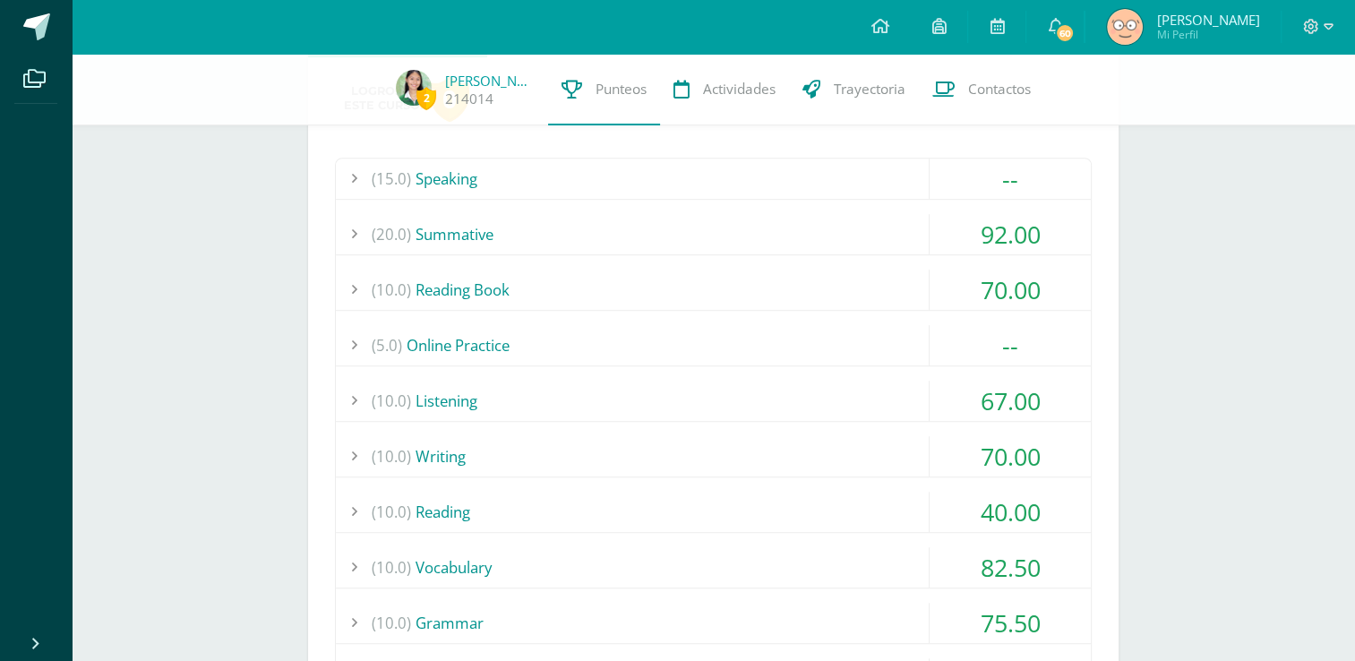
scroll to position [1057, 0]
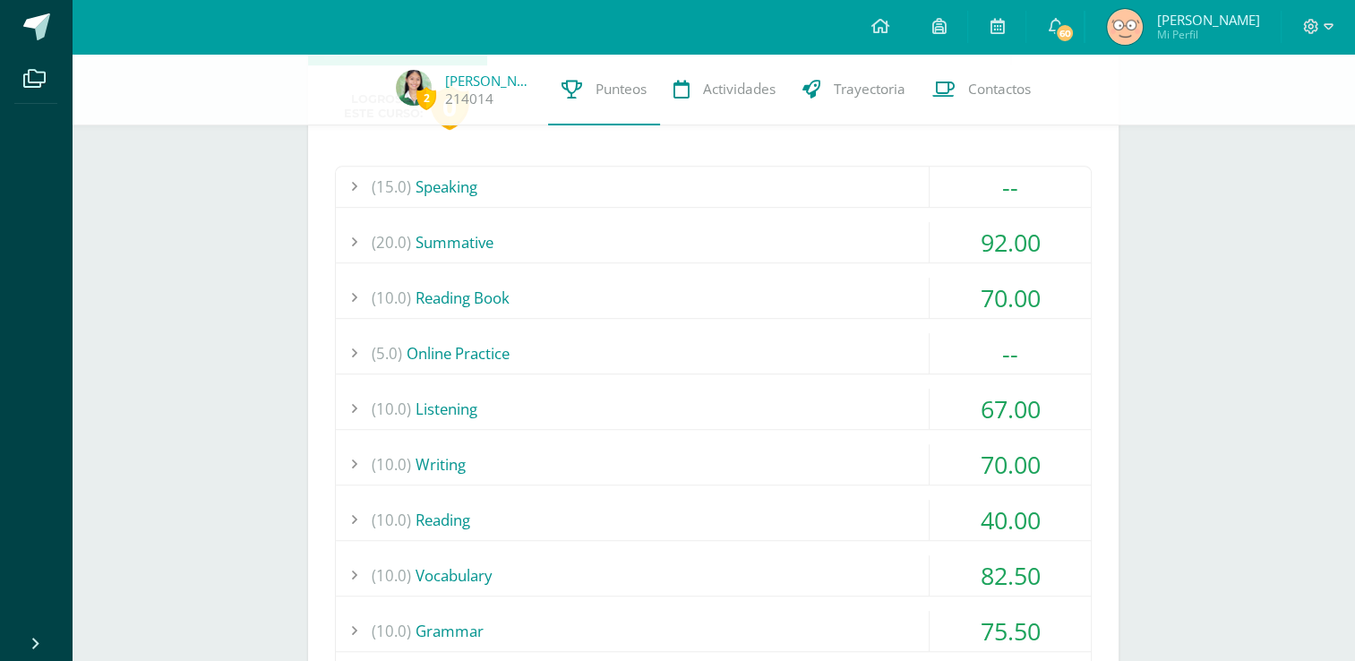
click at [605, 199] on div "(15.0) Speaking" at bounding box center [713, 187] width 755 height 40
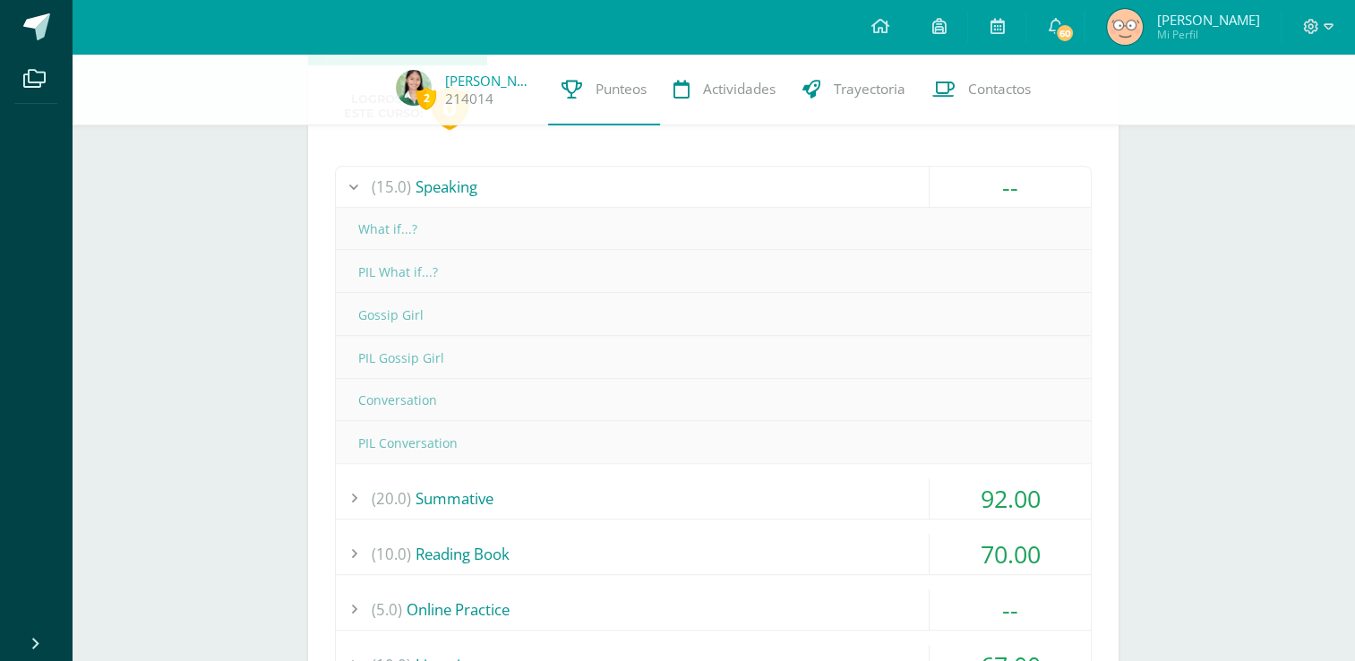
click at [605, 199] on div "(15.0) Speaking" at bounding box center [713, 187] width 755 height 40
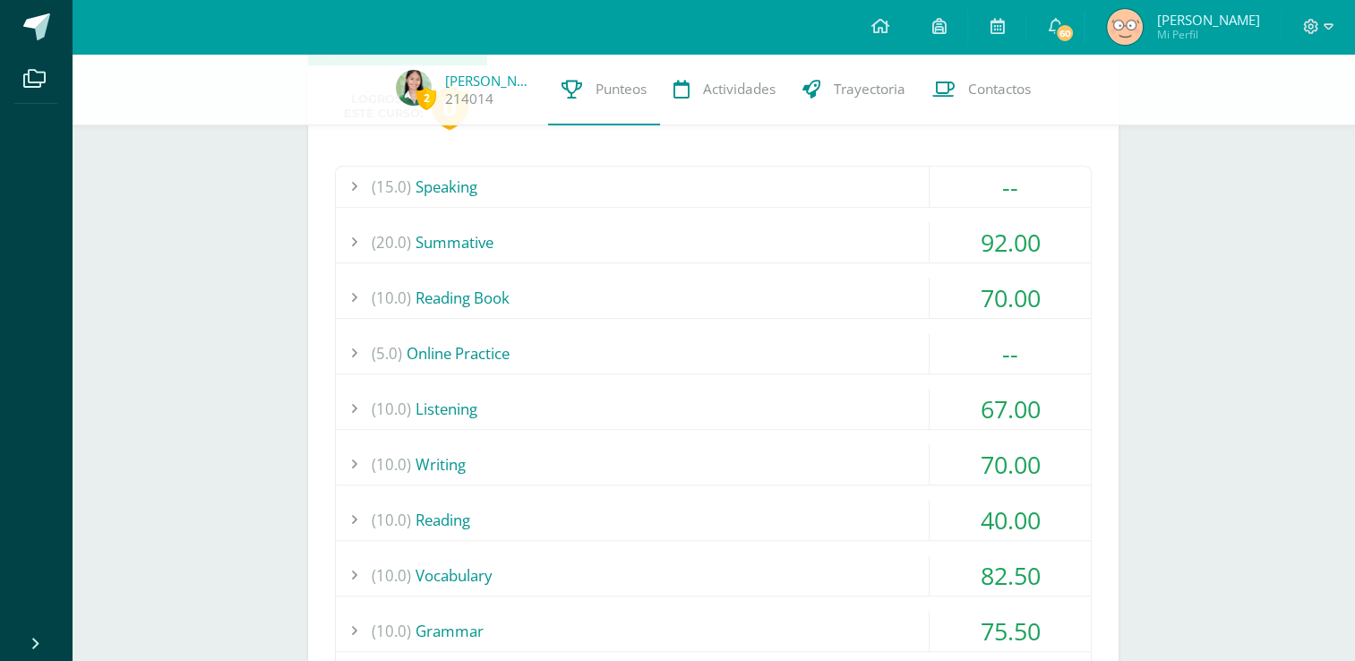
click at [650, 347] on div "(5.0) Online Practice" at bounding box center [713, 353] width 755 height 40
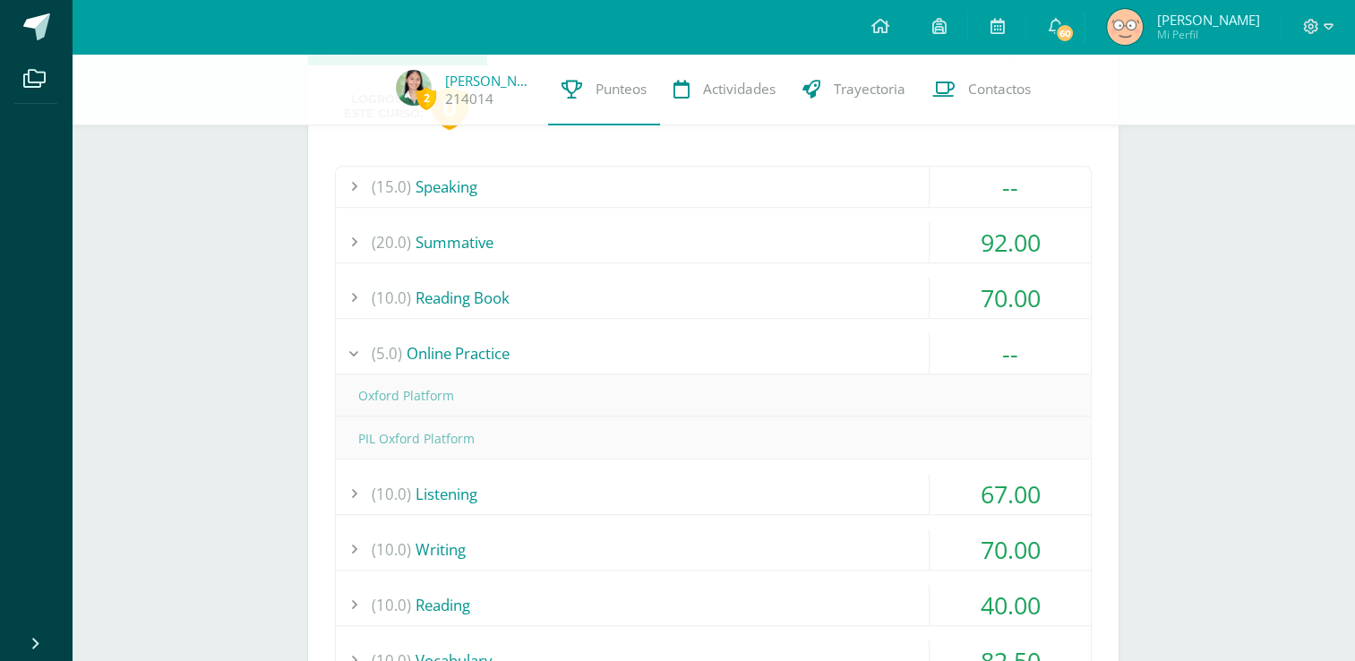
click at [650, 347] on div "(5.0) Online Practice" at bounding box center [713, 353] width 755 height 40
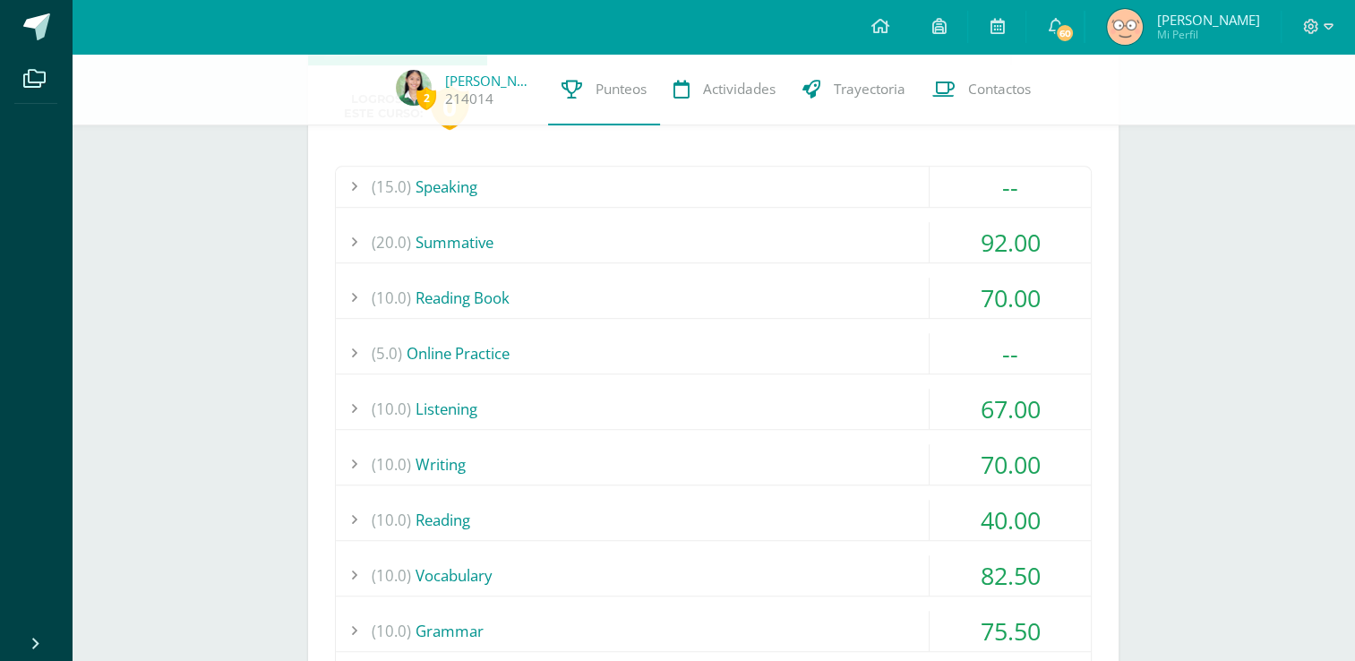
click at [591, 185] on div "(15.0) Speaking" at bounding box center [713, 187] width 755 height 40
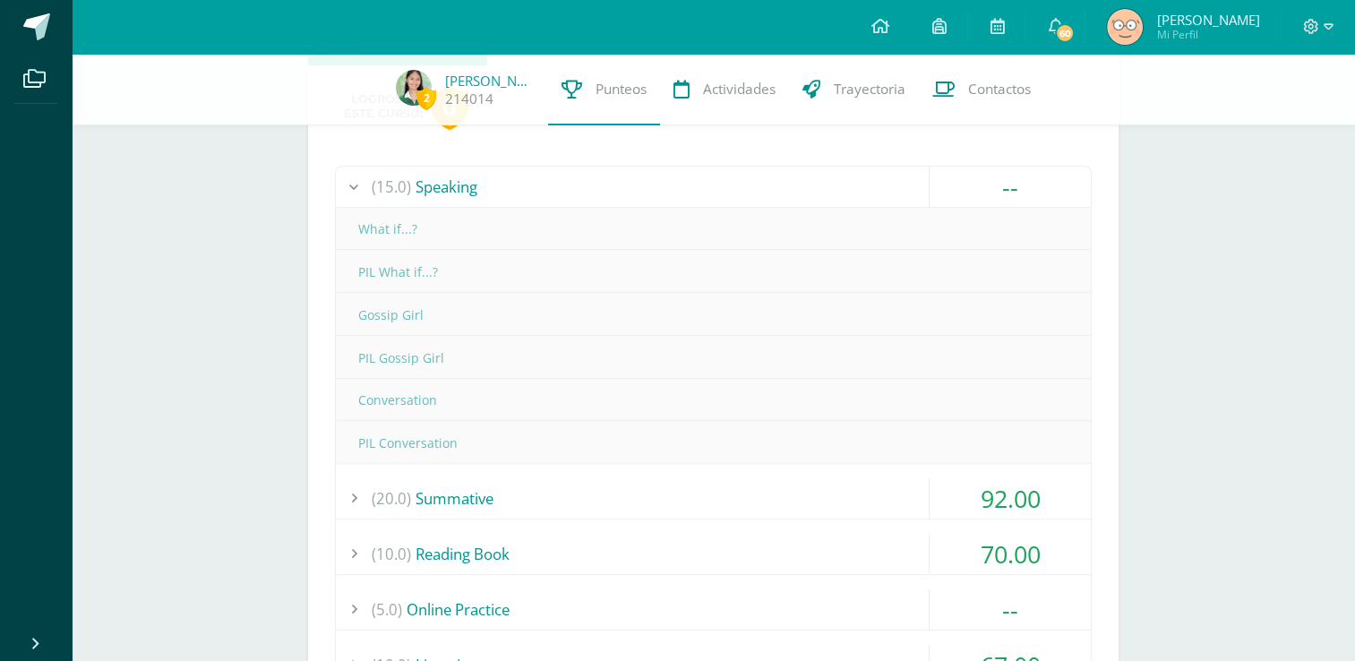
click at [591, 185] on div "(15.0) Speaking" at bounding box center [713, 187] width 755 height 40
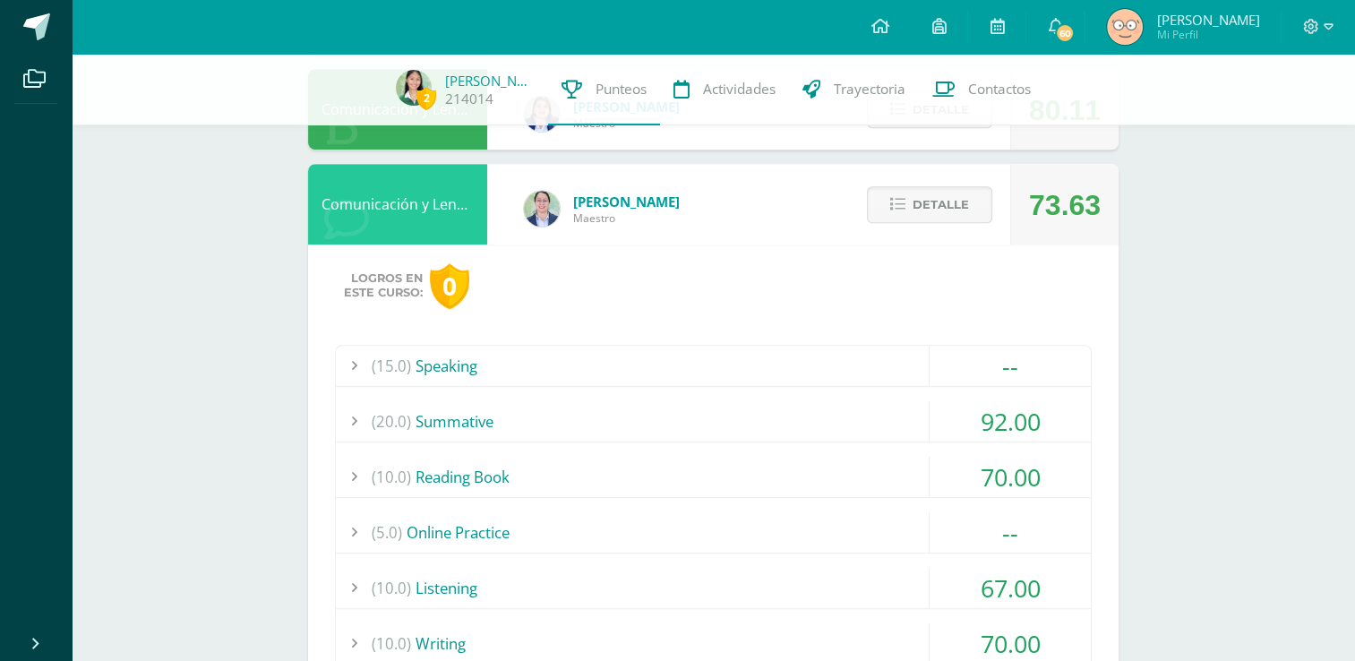
scroll to position [873, 0]
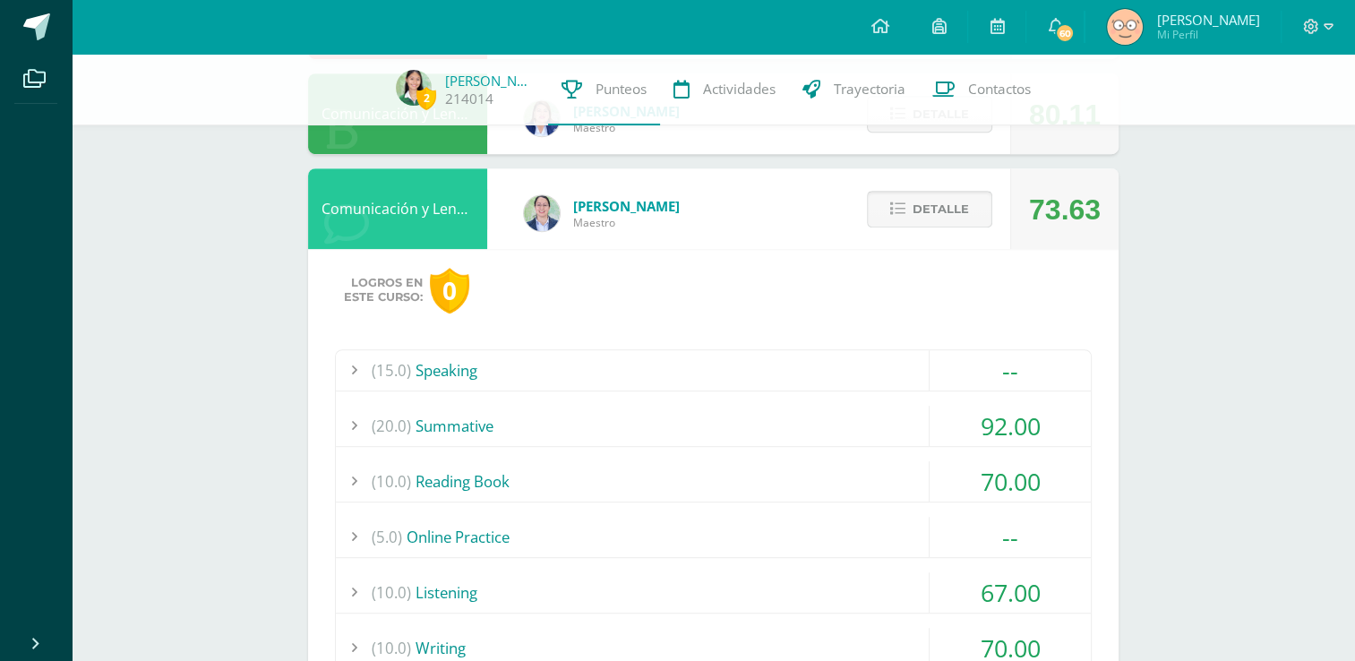
click at [924, 203] on span "Detalle" at bounding box center [941, 209] width 56 height 33
